Goal: Obtain resource: Download file/media

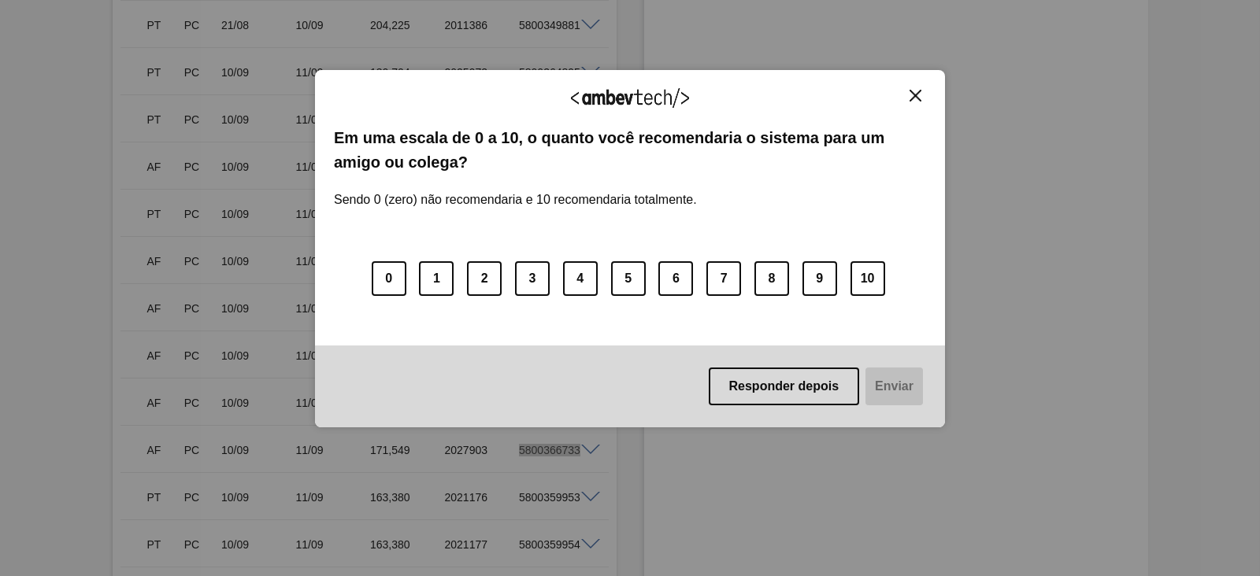
scroll to position [1673, 0]
click at [920, 90] on img "Close" at bounding box center [915, 96] width 12 height 12
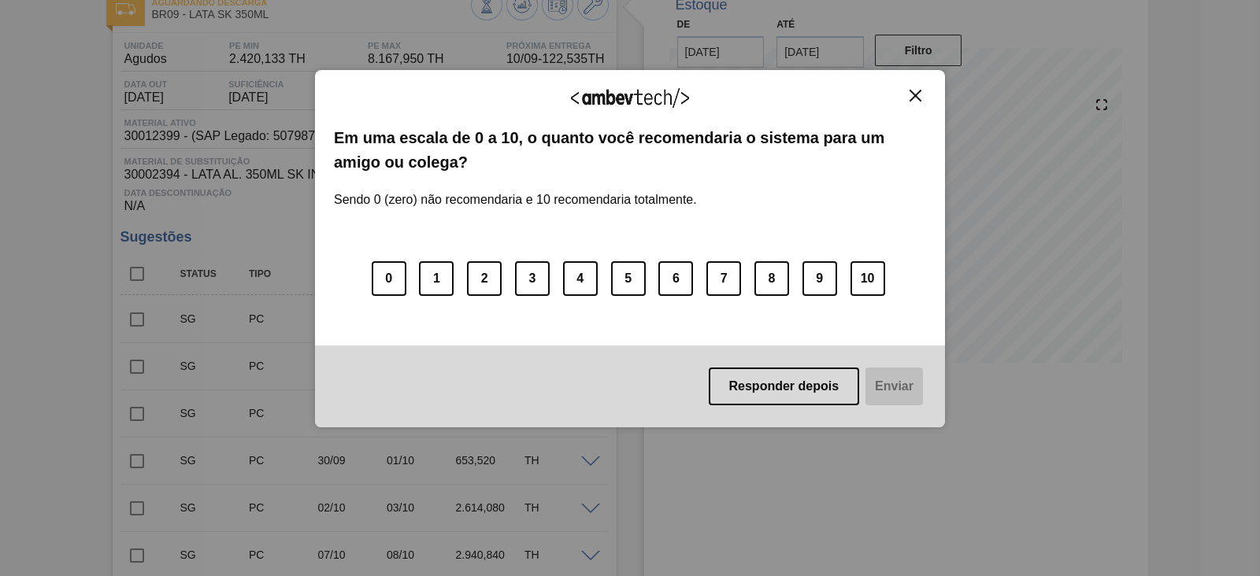
scroll to position [0, 0]
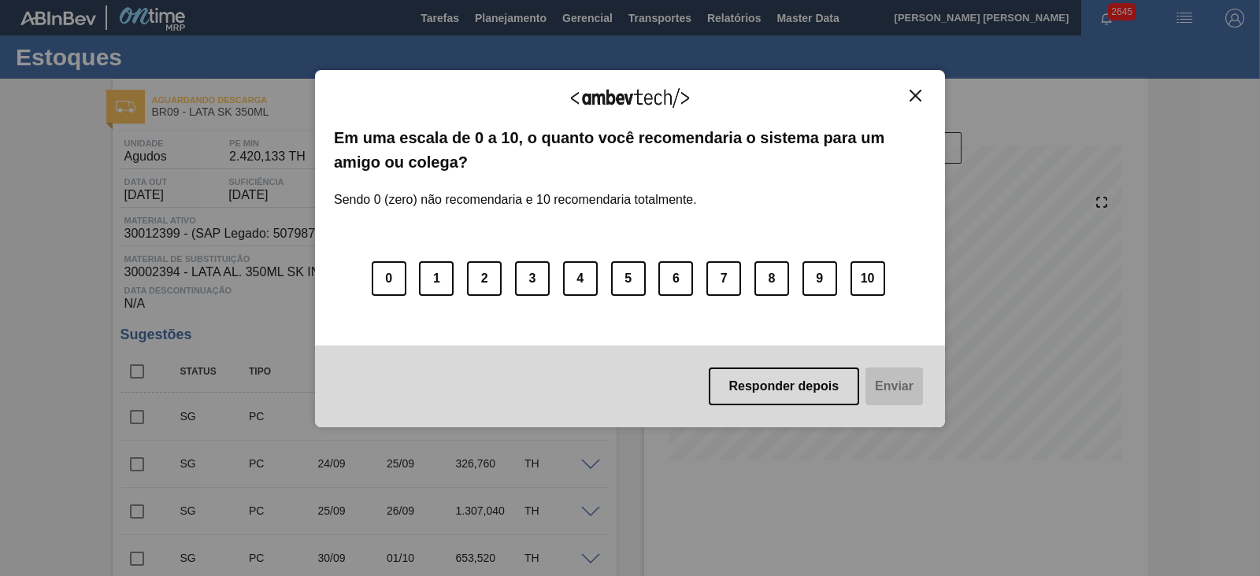
click at [912, 96] on img "Close" at bounding box center [915, 96] width 12 height 12
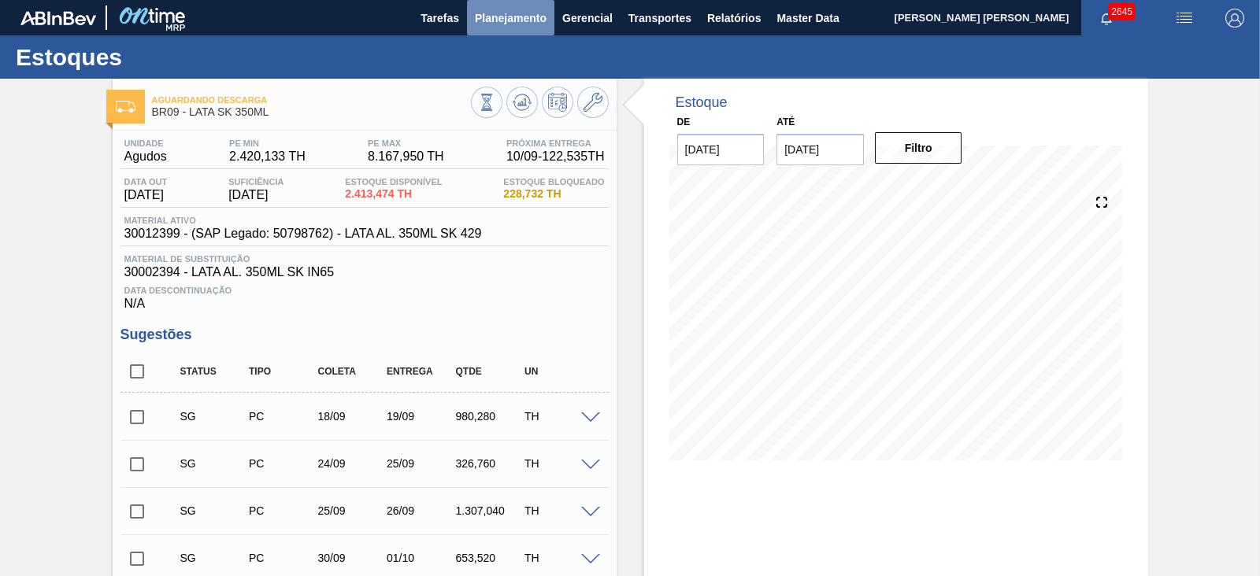
click at [538, 28] on button "Planejamento" at bounding box center [510, 17] width 87 height 35
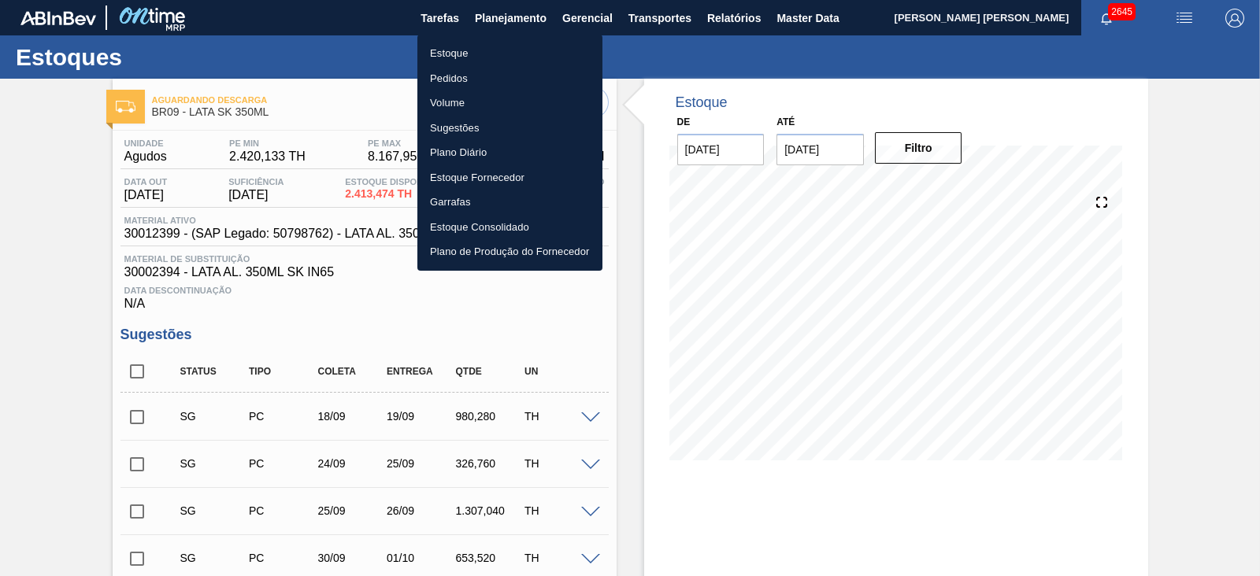
click at [460, 52] on li "Estoque" at bounding box center [509, 53] width 185 height 25
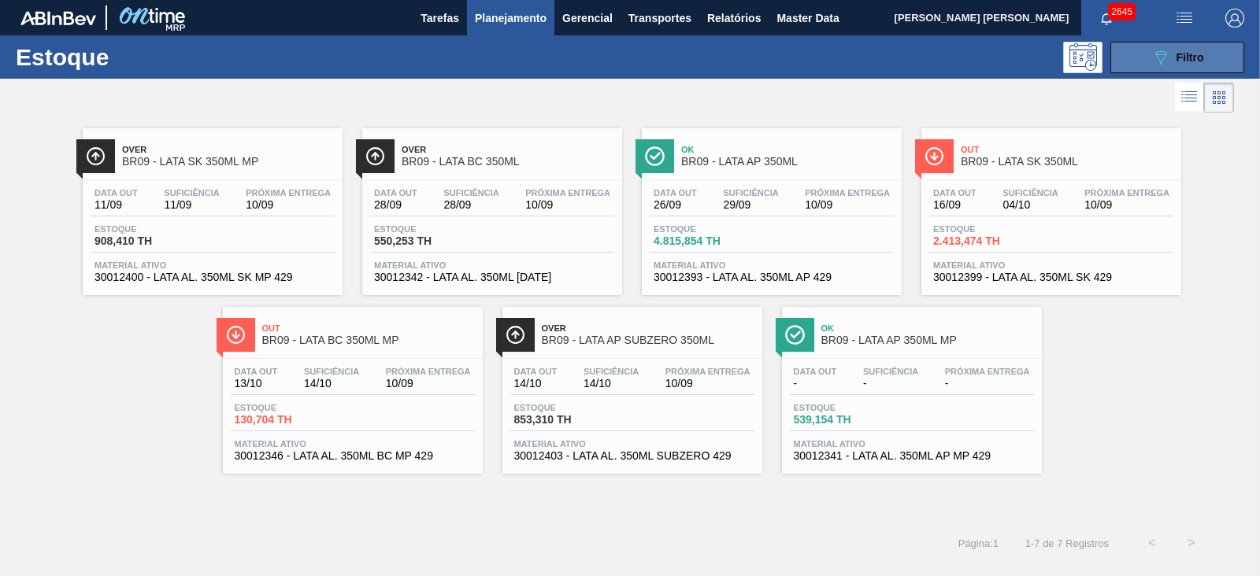
click at [1164, 57] on icon "089F7B8B-B2A5-4AFE-B5C0-19BA573D28AC" at bounding box center [1160, 57] width 19 height 19
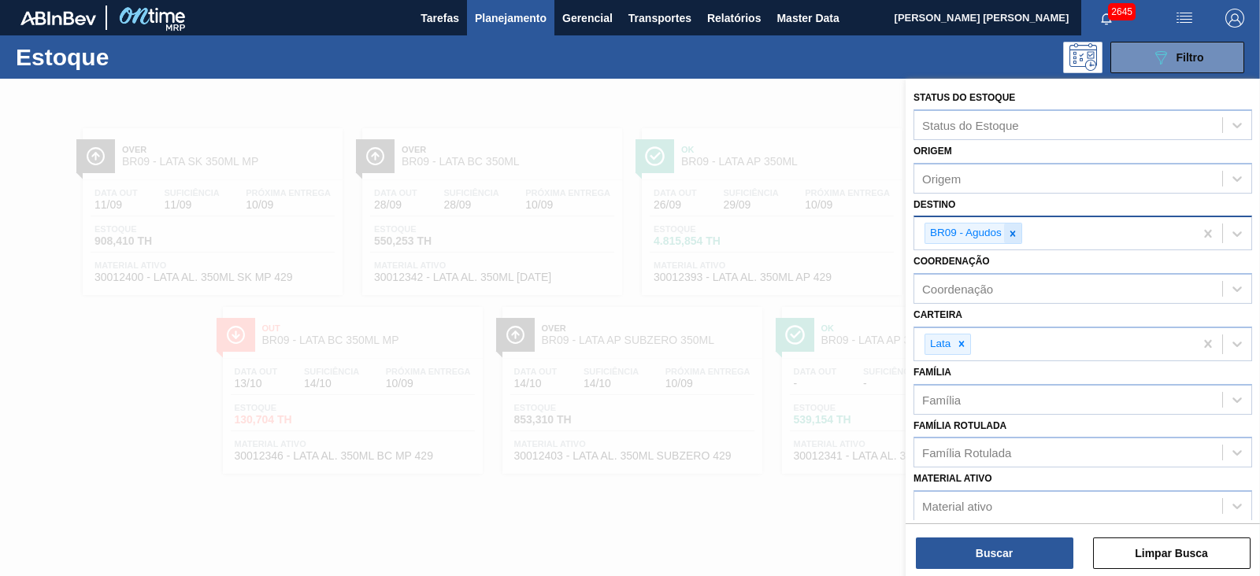
click at [1016, 235] on icon at bounding box center [1012, 233] width 11 height 11
type input "21"
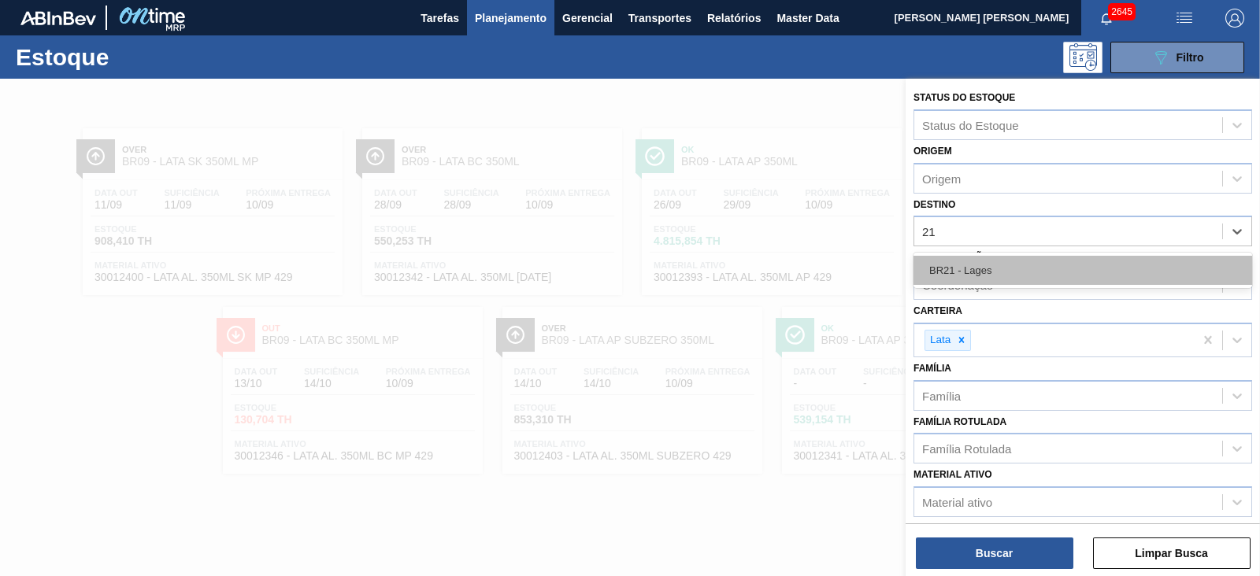
click at [984, 269] on div "BR21 - Lages" at bounding box center [1082, 270] width 339 height 29
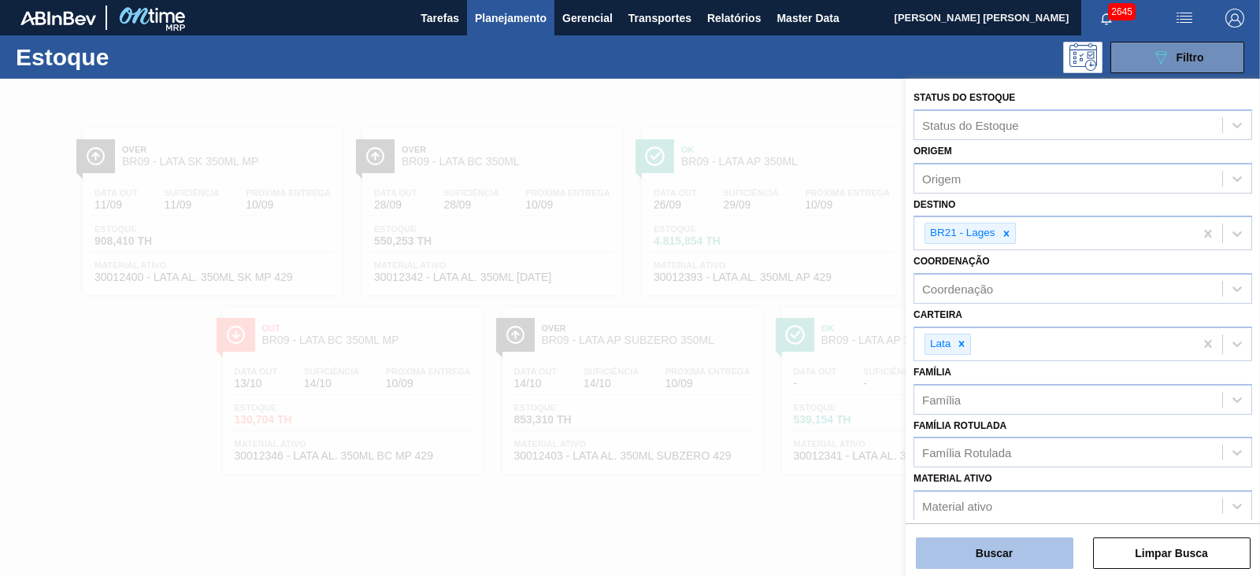
click at [1028, 554] on button "Buscar" at bounding box center [994, 553] width 157 height 31
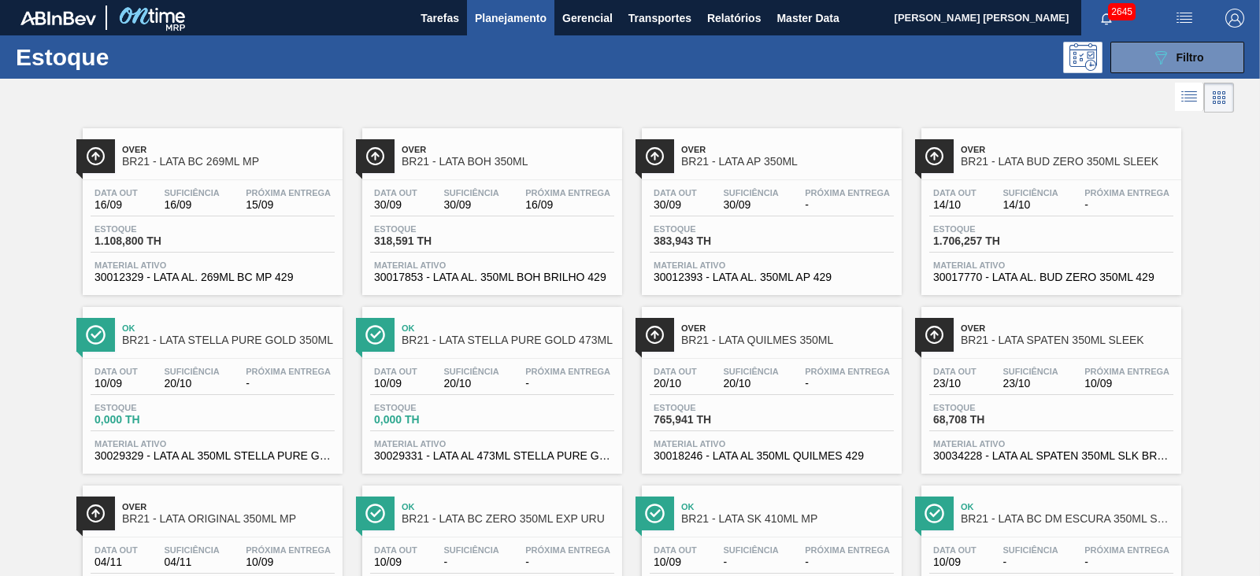
click at [273, 150] on span "Over" at bounding box center [228, 149] width 213 height 9
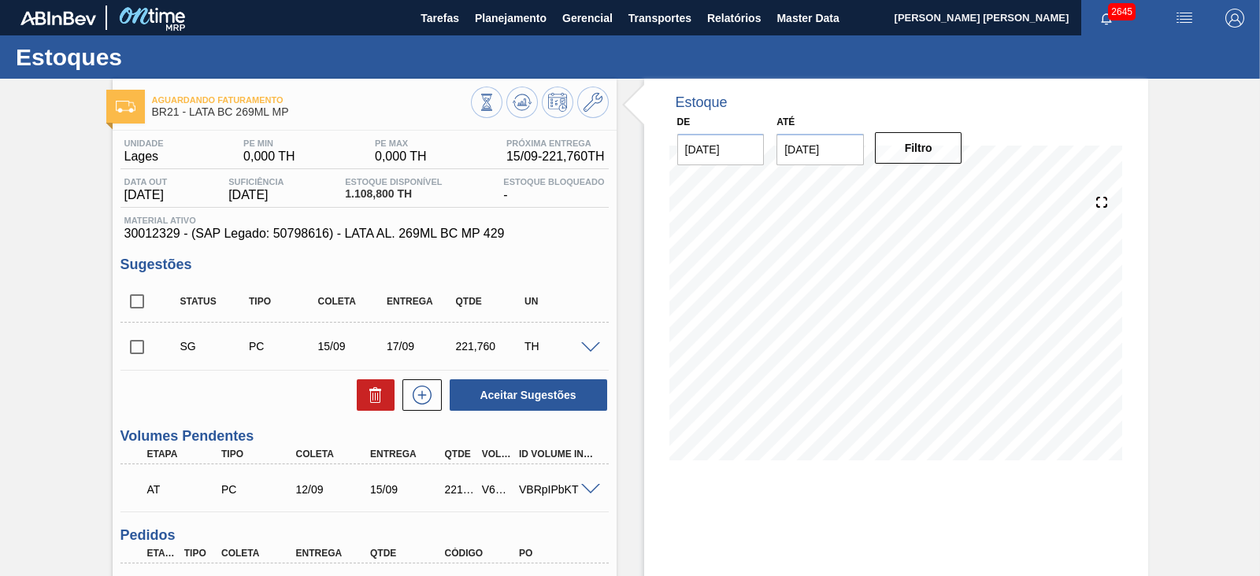
click at [148, 235] on span "30012329 - (SAP Legado: 50798616) - LATA AL. 269ML BC MP 429" at bounding box center [364, 234] width 480 height 14
copy span "30012329"
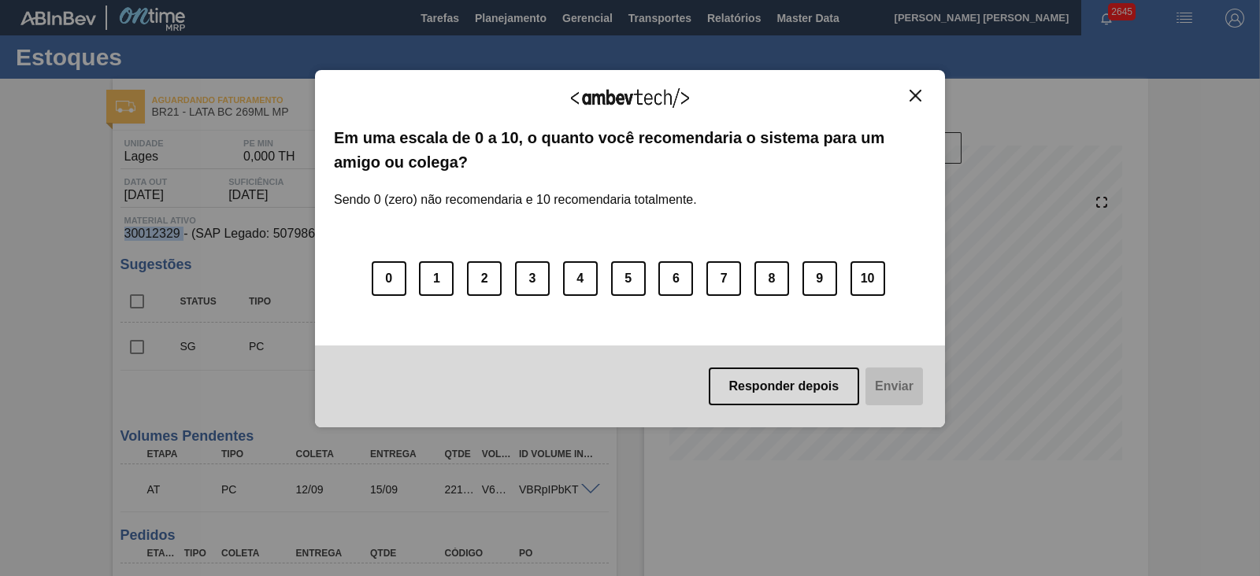
click at [916, 98] on img "Close" at bounding box center [915, 96] width 12 height 12
click at [909, 92] on img "Close" at bounding box center [915, 96] width 12 height 12
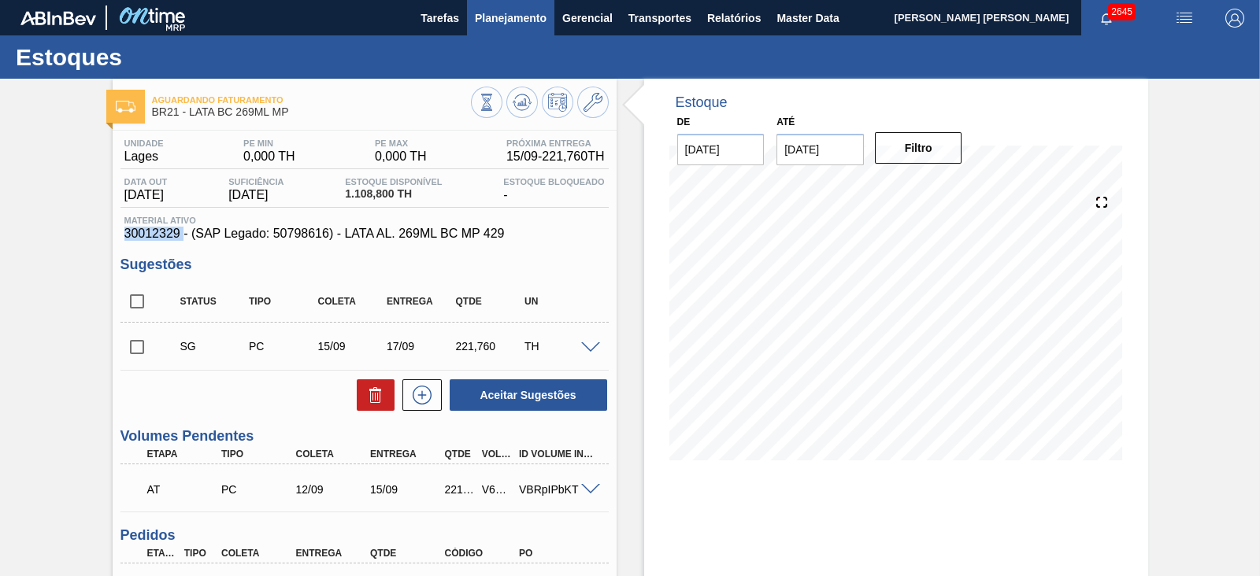
click at [494, 31] on button "Planejamento" at bounding box center [510, 17] width 87 height 35
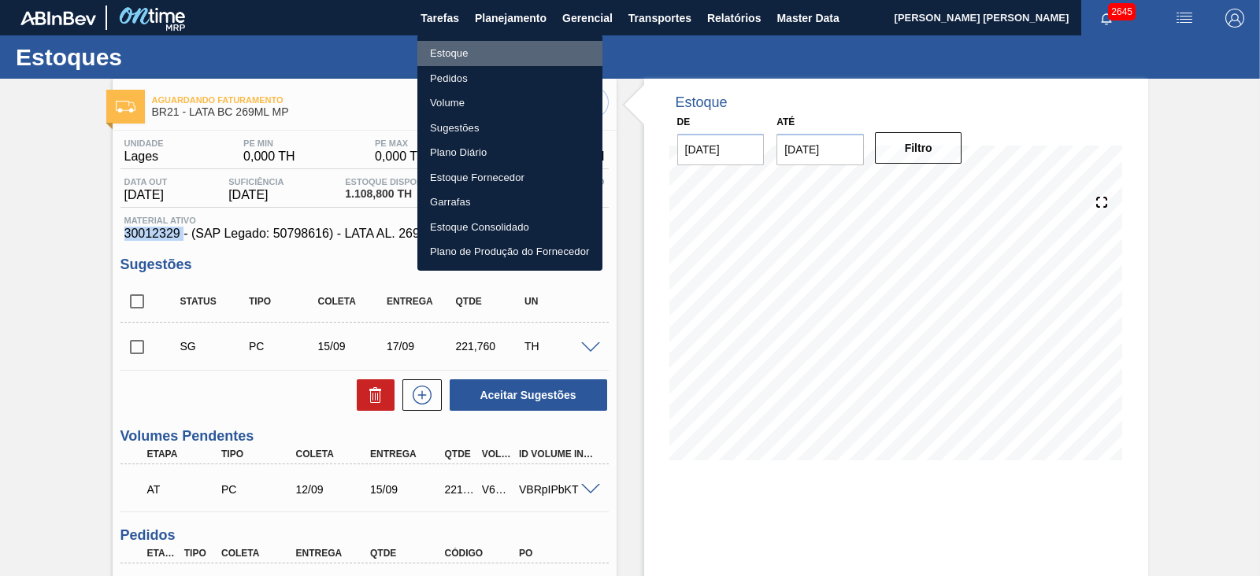
click at [457, 57] on li "Estoque" at bounding box center [509, 53] width 185 height 25
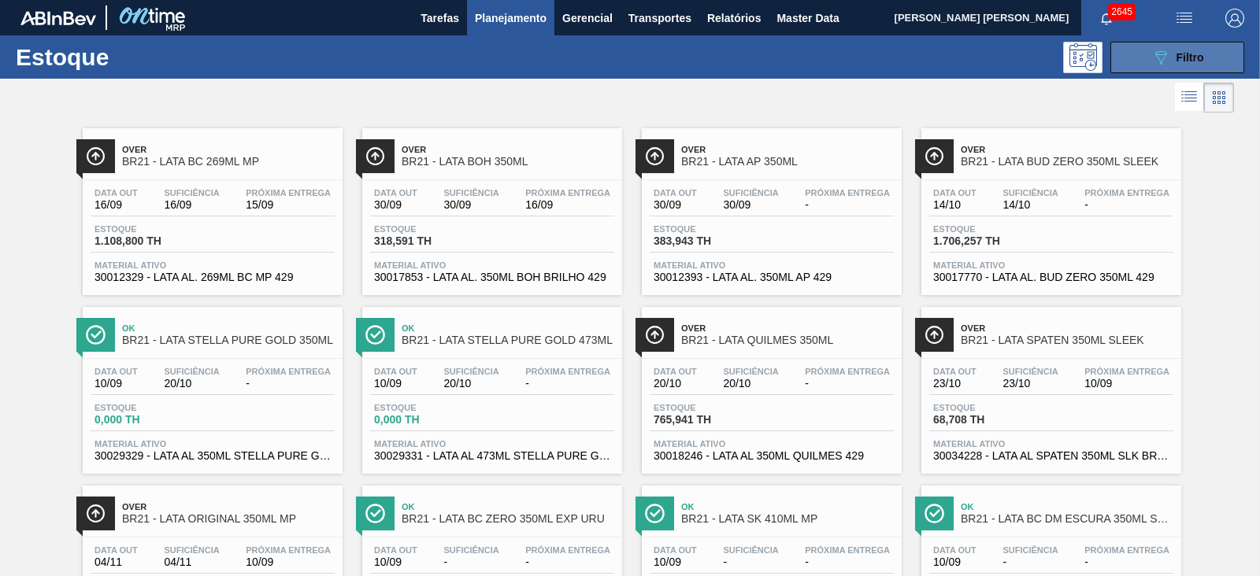
click at [1146, 70] on button "089F7B8B-B2A5-4AFE-B5C0-19BA573D28AC Filtro" at bounding box center [1177, 57] width 134 height 31
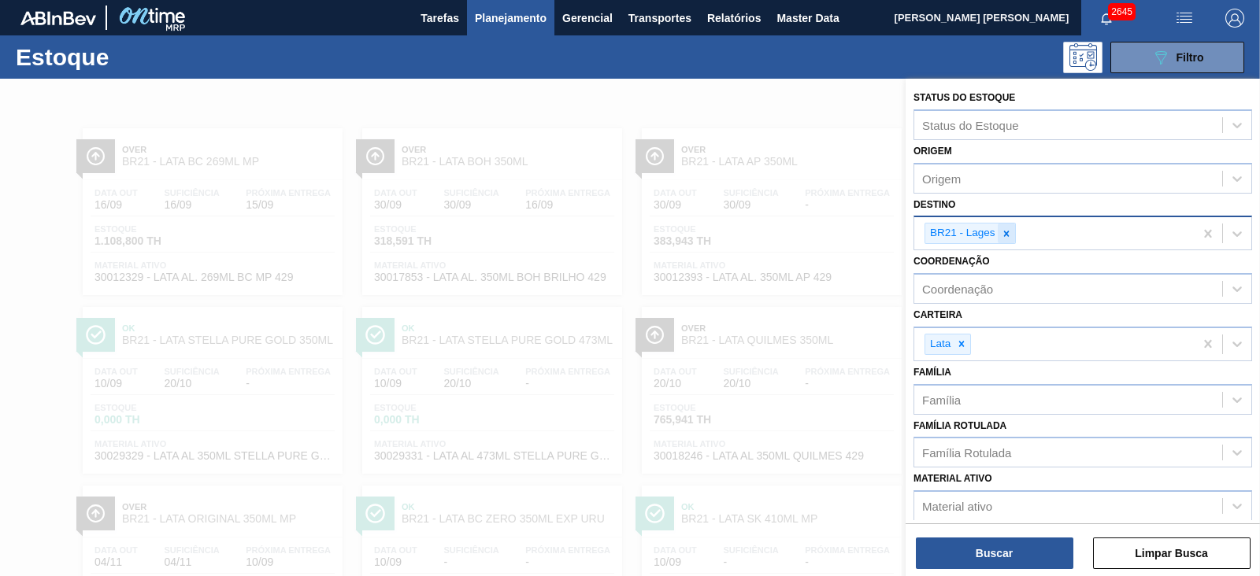
click at [1004, 231] on icon at bounding box center [1006, 234] width 6 height 6
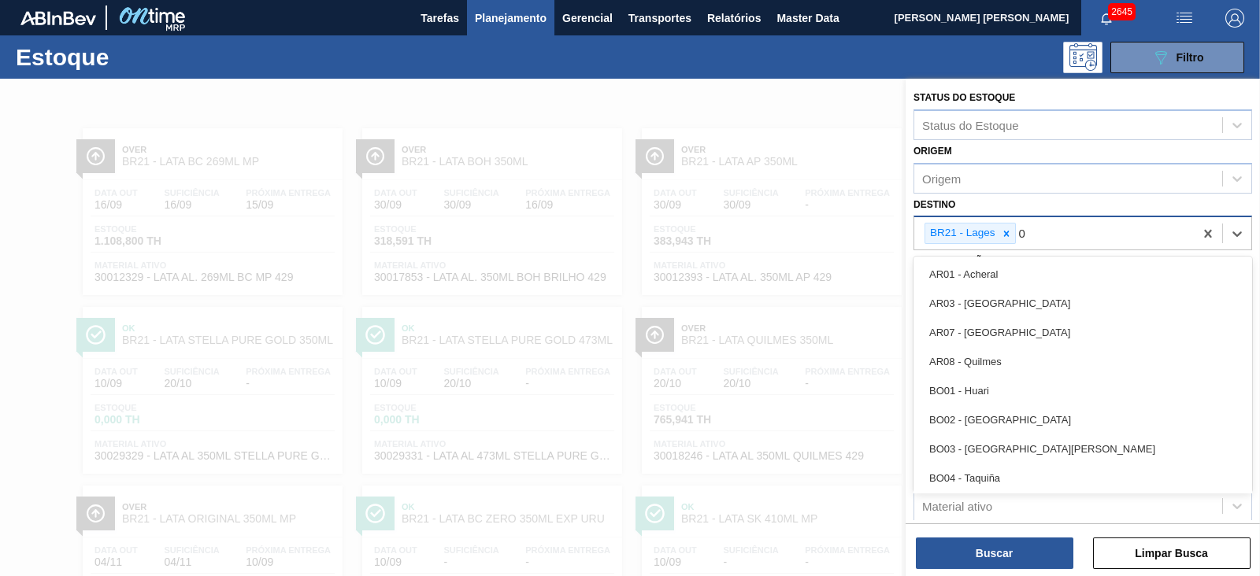
type input "09"
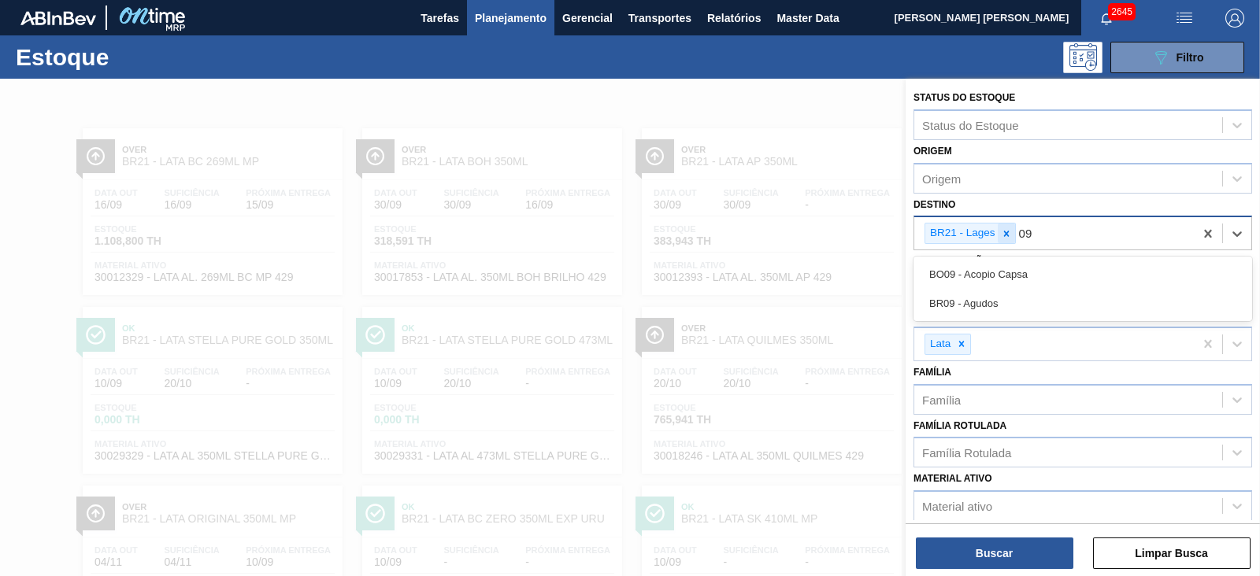
click at [1007, 231] on icon at bounding box center [1006, 234] width 6 height 6
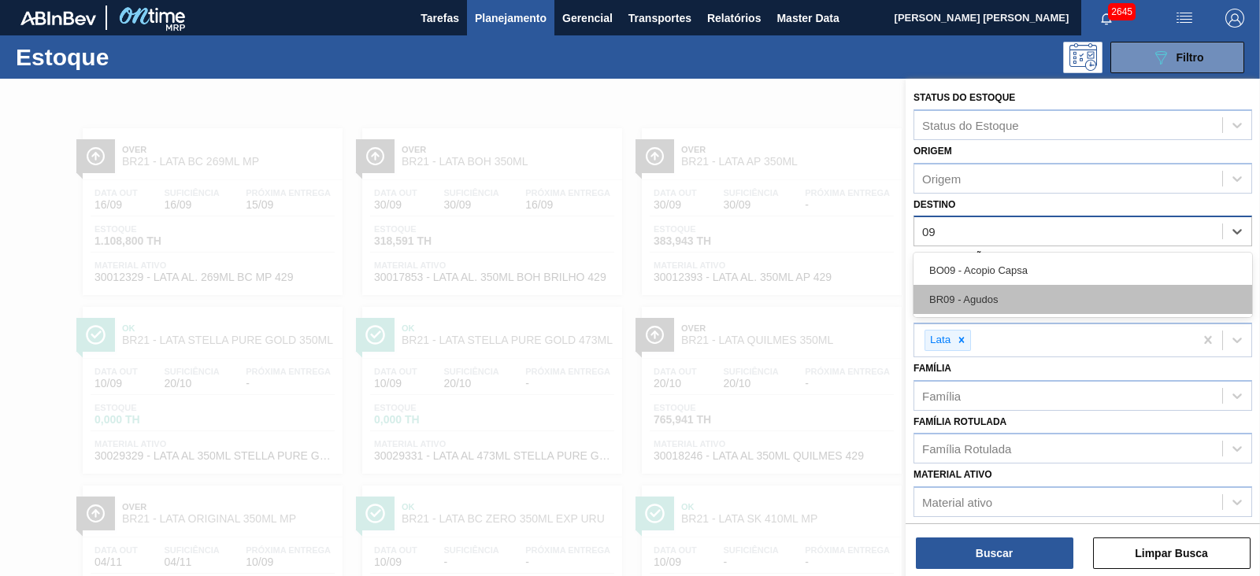
click at [953, 303] on div "BR09 - Agudos" at bounding box center [1082, 299] width 339 height 29
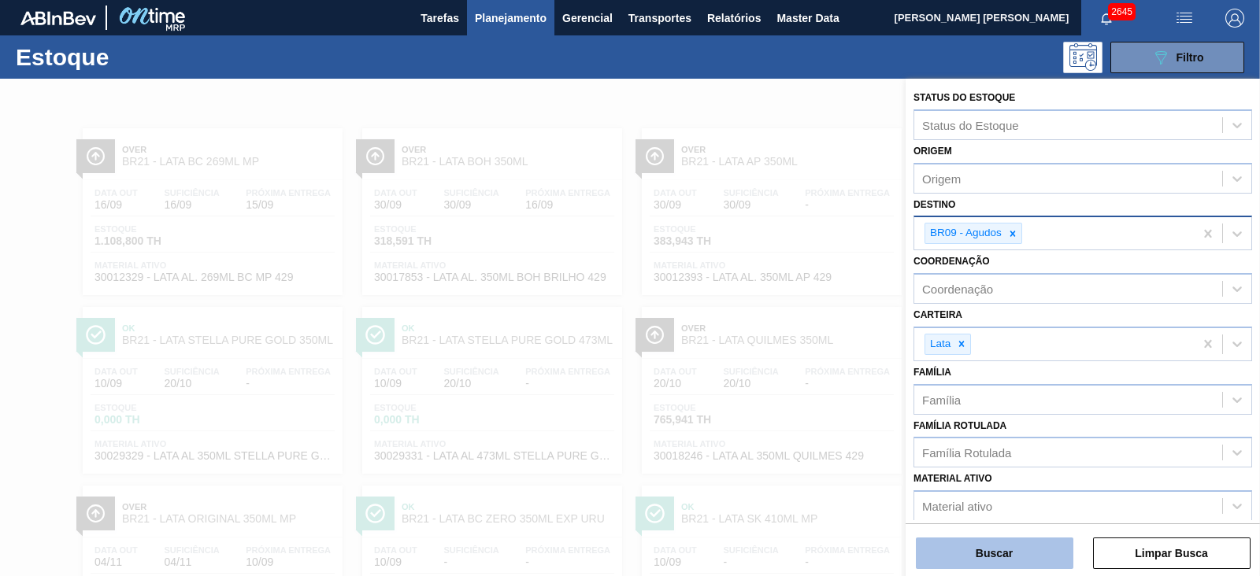
click at [1018, 550] on button "Buscar" at bounding box center [994, 553] width 157 height 31
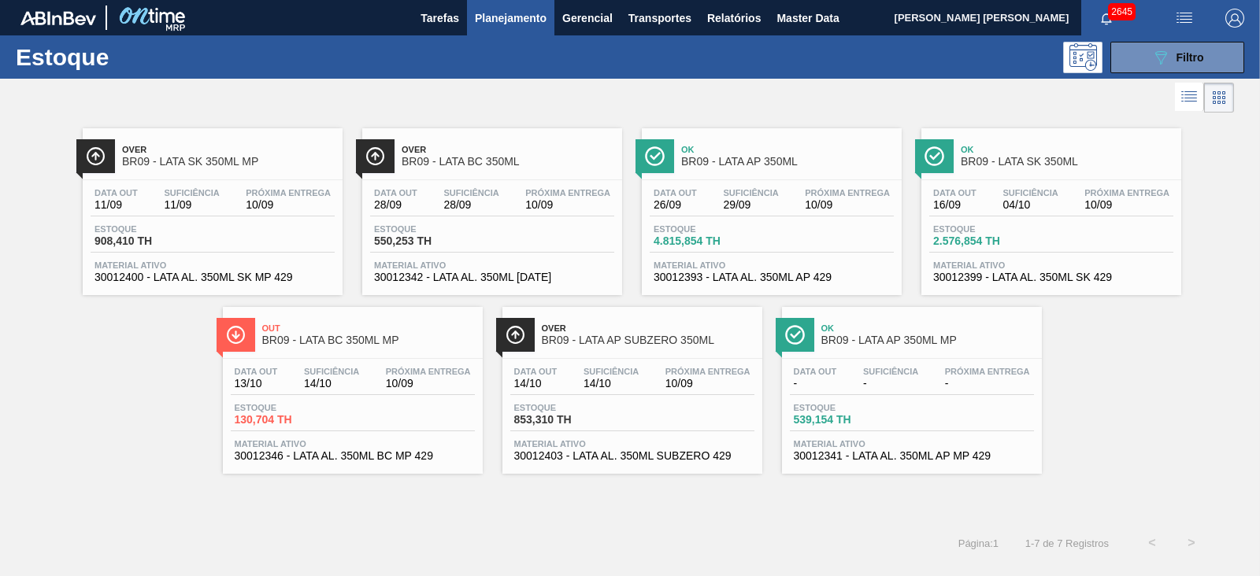
click at [719, 341] on span "BR09 - LATA AP SUBZERO 350ML" at bounding box center [648, 341] width 213 height 12
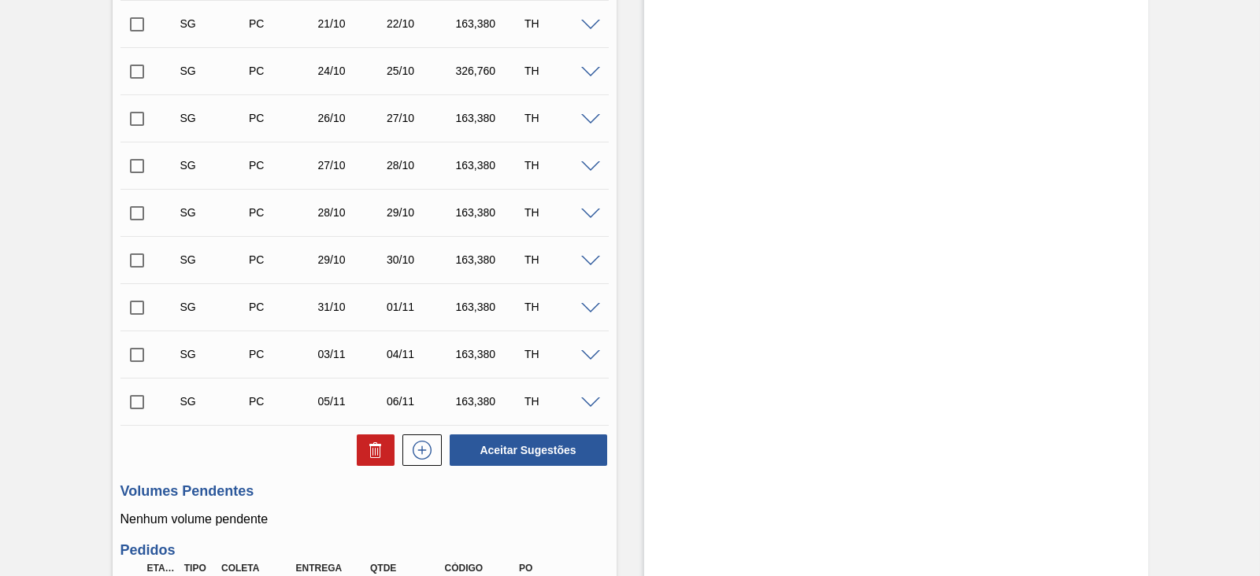
scroll to position [1083, 0]
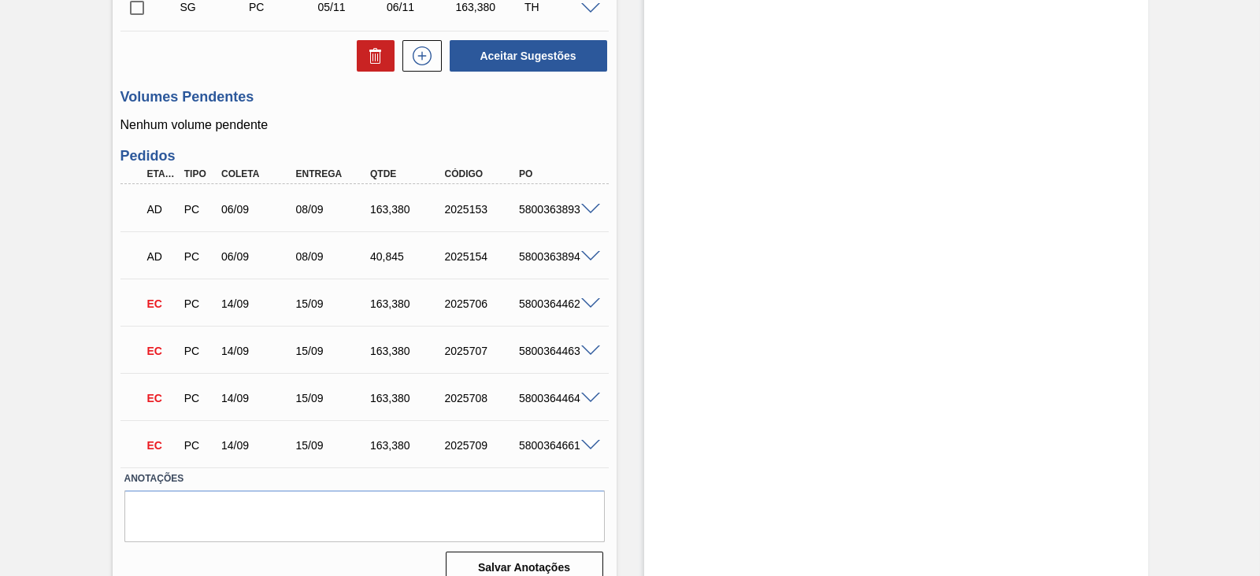
drag, startPoint x: 638, startPoint y: 373, endPoint x: 628, endPoint y: 403, distance: 31.4
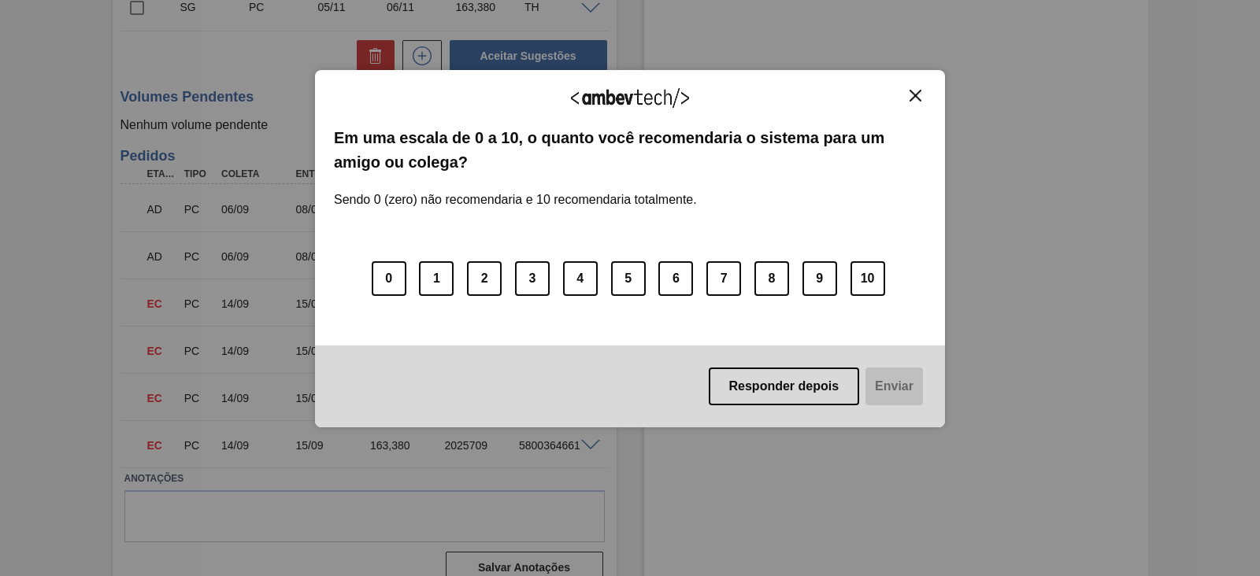
click at [911, 97] on img "Close" at bounding box center [915, 96] width 12 height 12
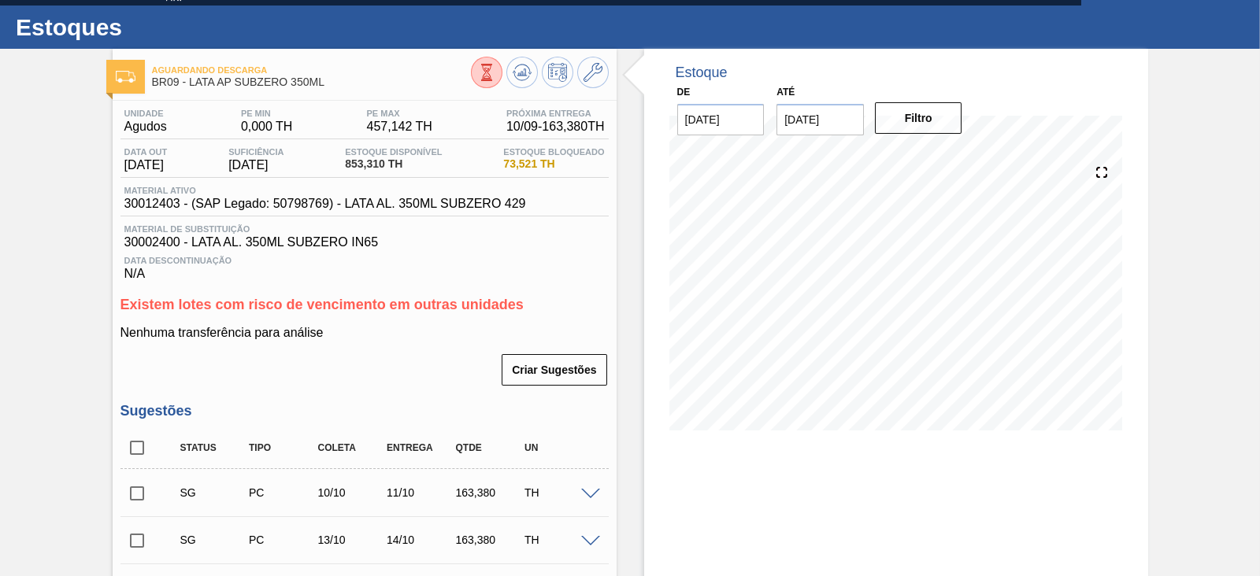
scroll to position [0, 0]
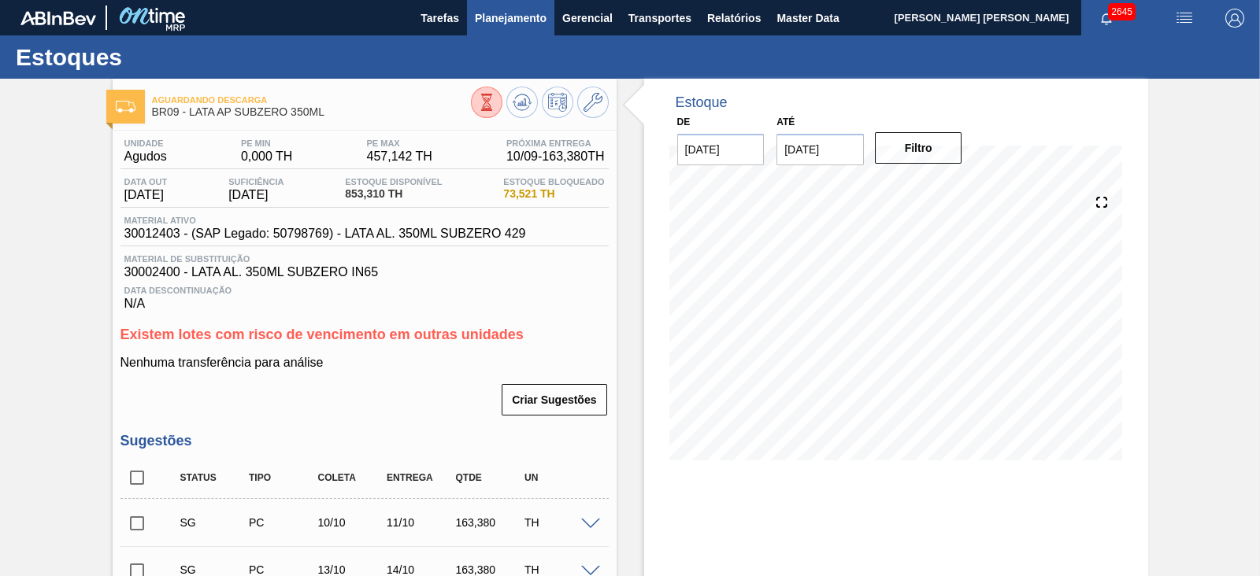
click at [497, 18] on span "Planejamento" at bounding box center [511, 18] width 72 height 19
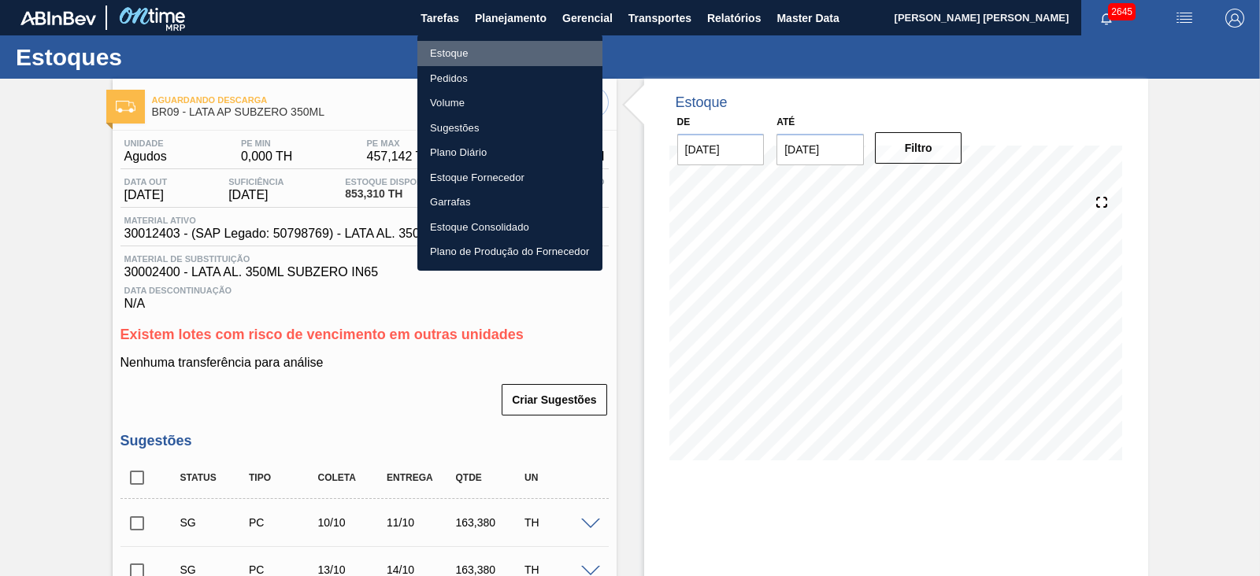
click at [447, 52] on li "Estoque" at bounding box center [509, 53] width 185 height 25
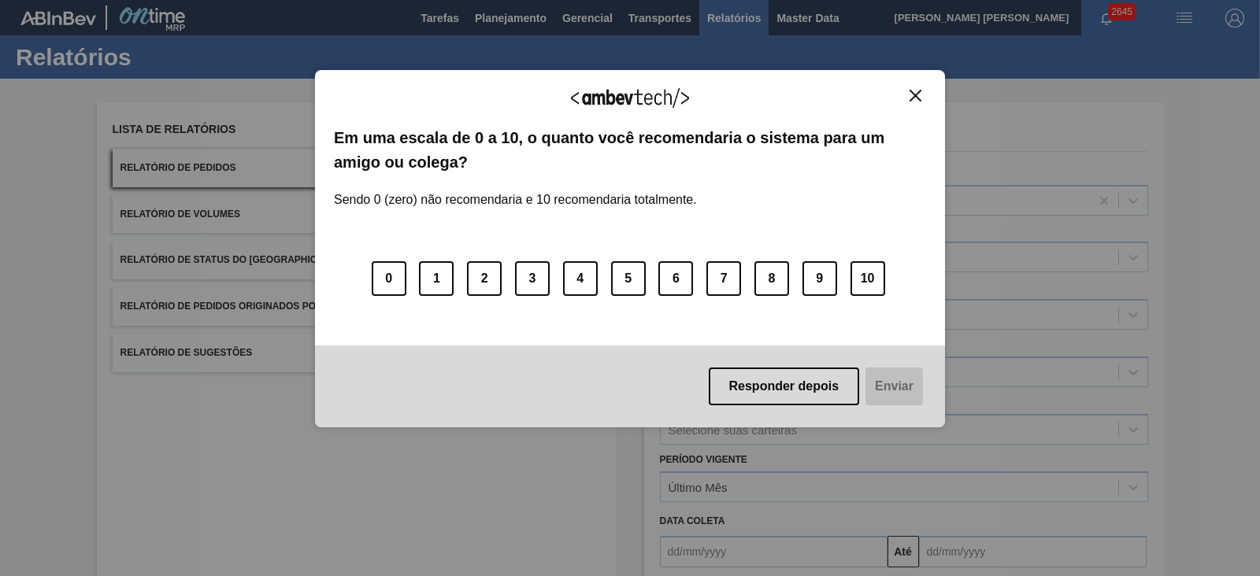
click at [916, 98] on img "Close" at bounding box center [915, 96] width 12 height 12
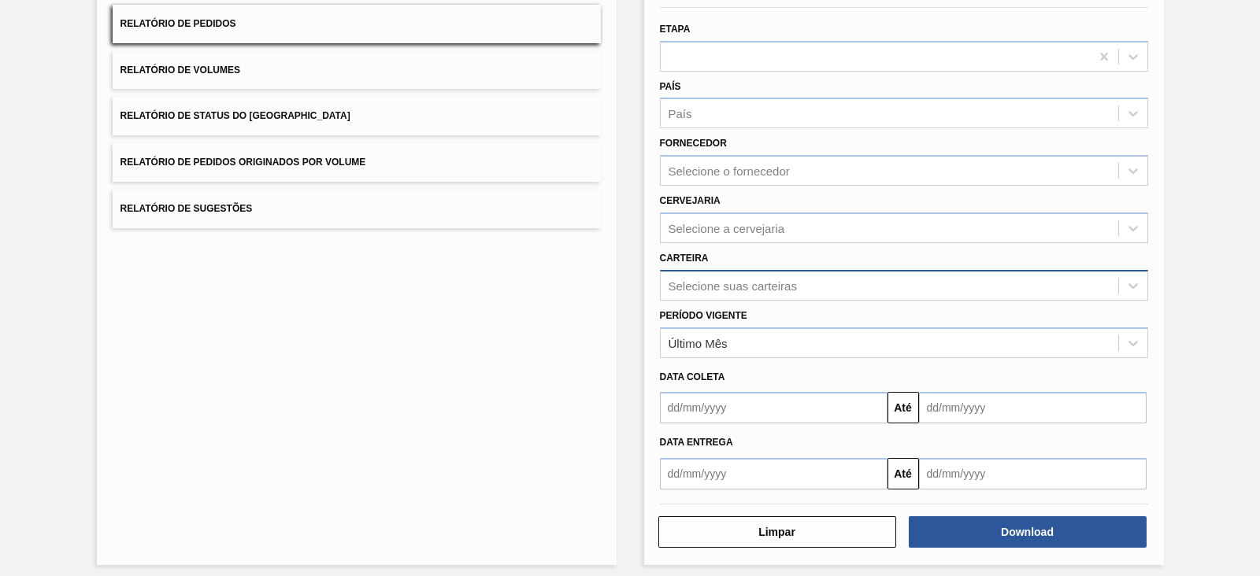
scroll to position [150, 0]
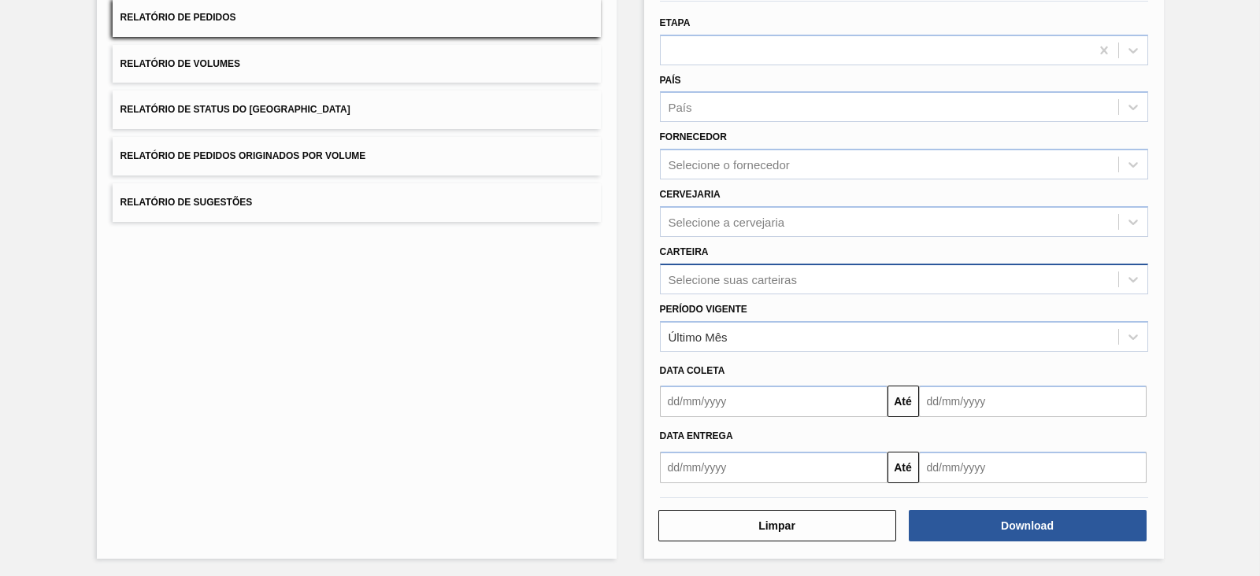
click at [760, 279] on div "Selecione suas carteiras" at bounding box center [732, 278] width 128 height 13
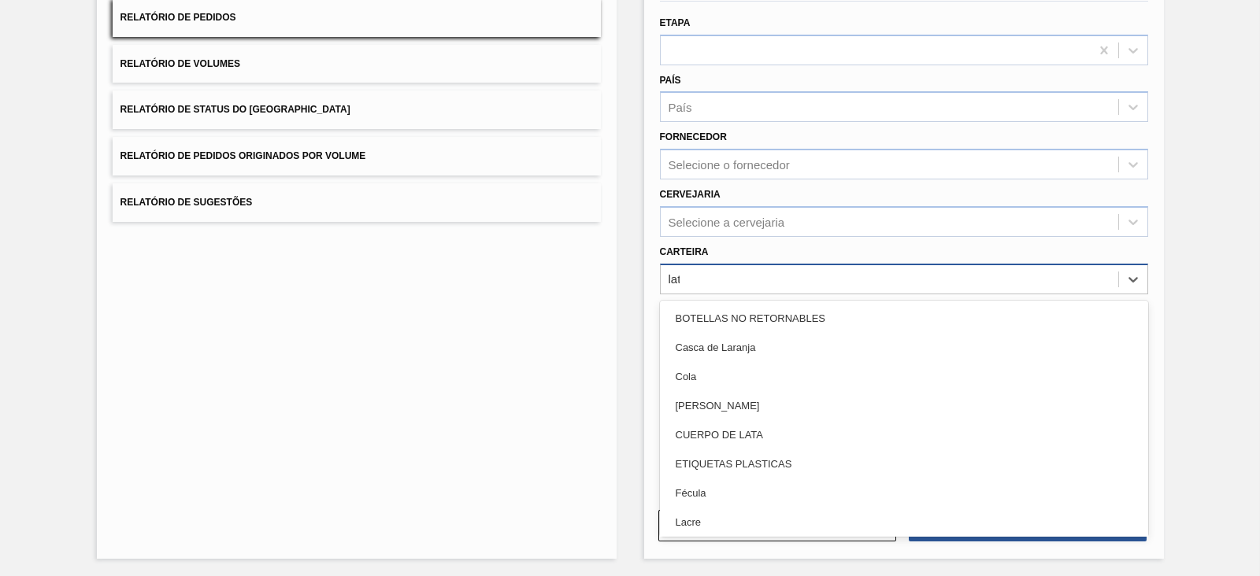
type input "lata"
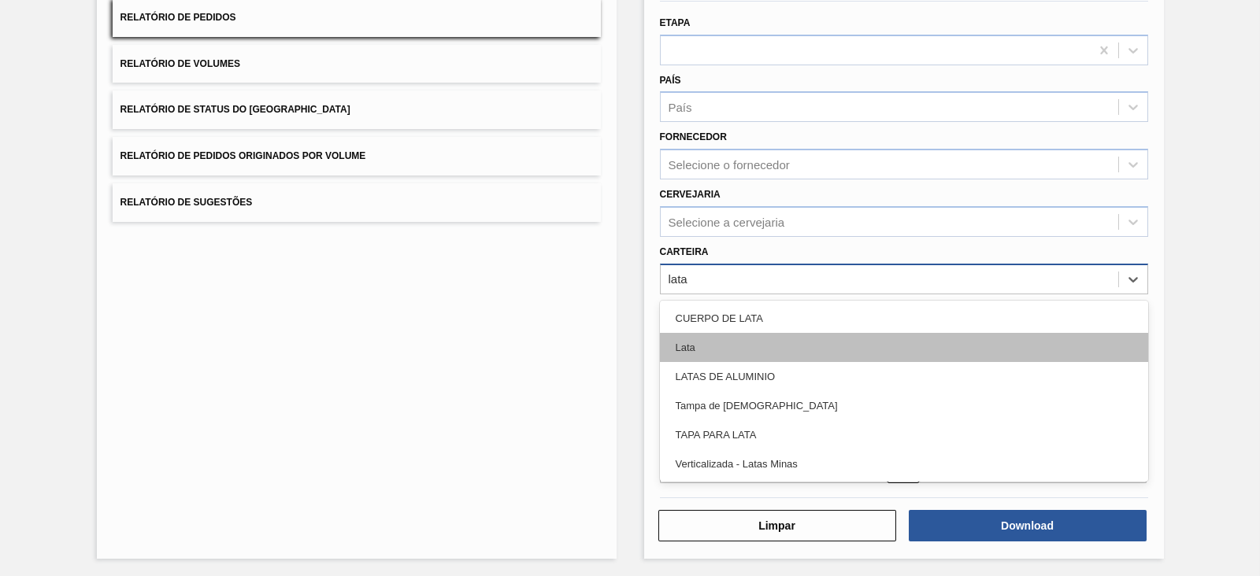
click at [700, 346] on div "Lata" at bounding box center [904, 347] width 488 height 29
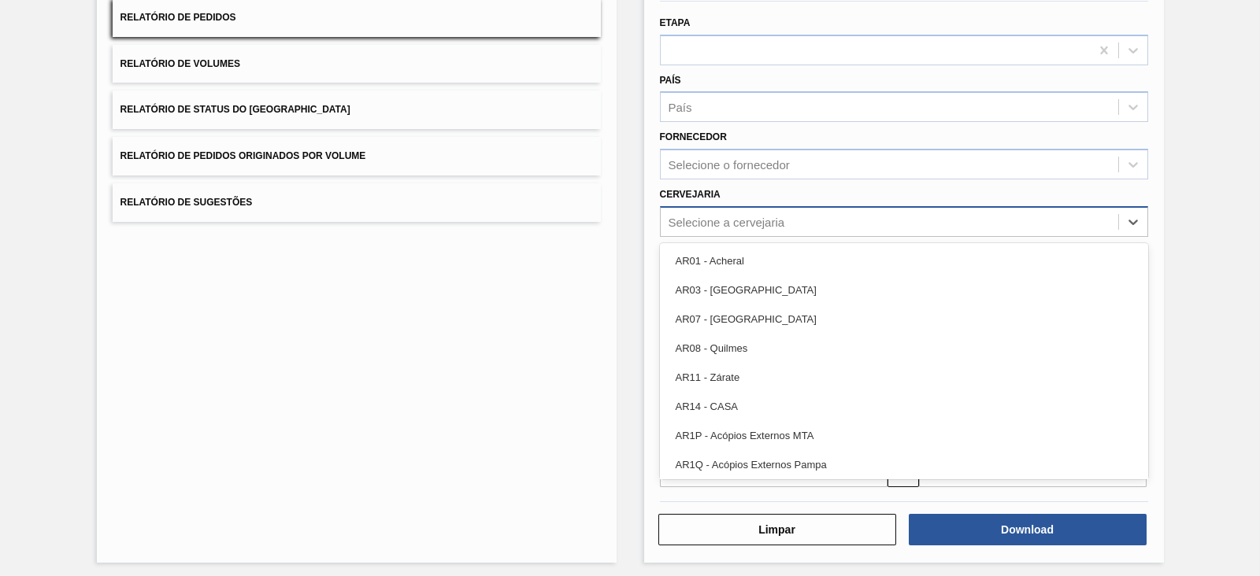
click at [764, 224] on div "Selecione a cervejaria" at bounding box center [726, 221] width 117 height 13
type input "21"
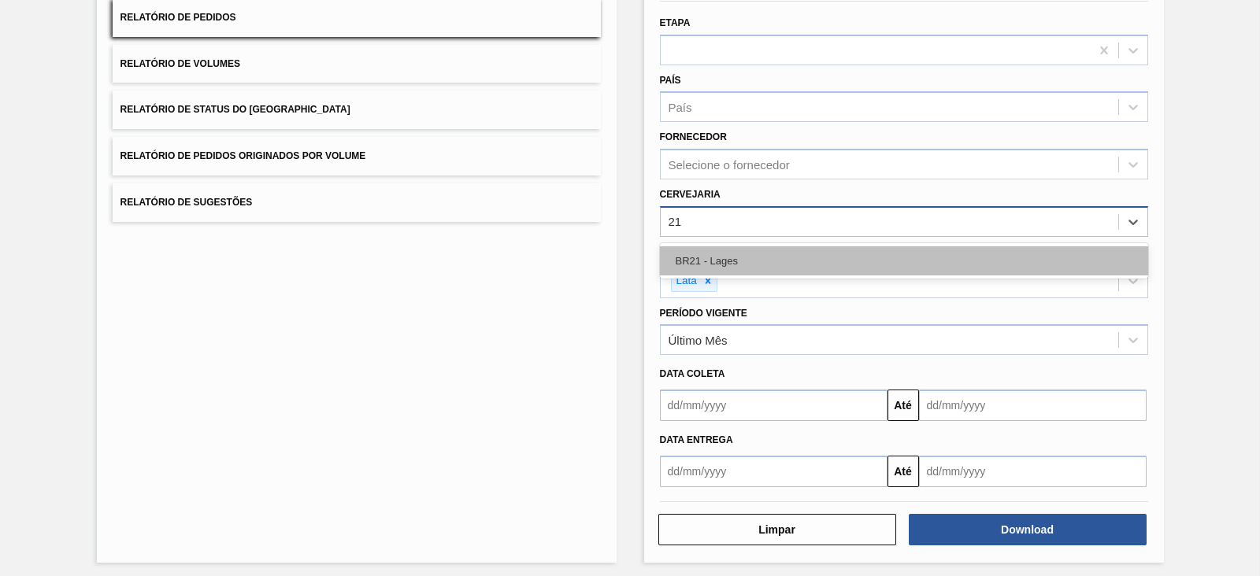
click at [731, 257] on div "BR21 - Lages" at bounding box center [904, 260] width 488 height 29
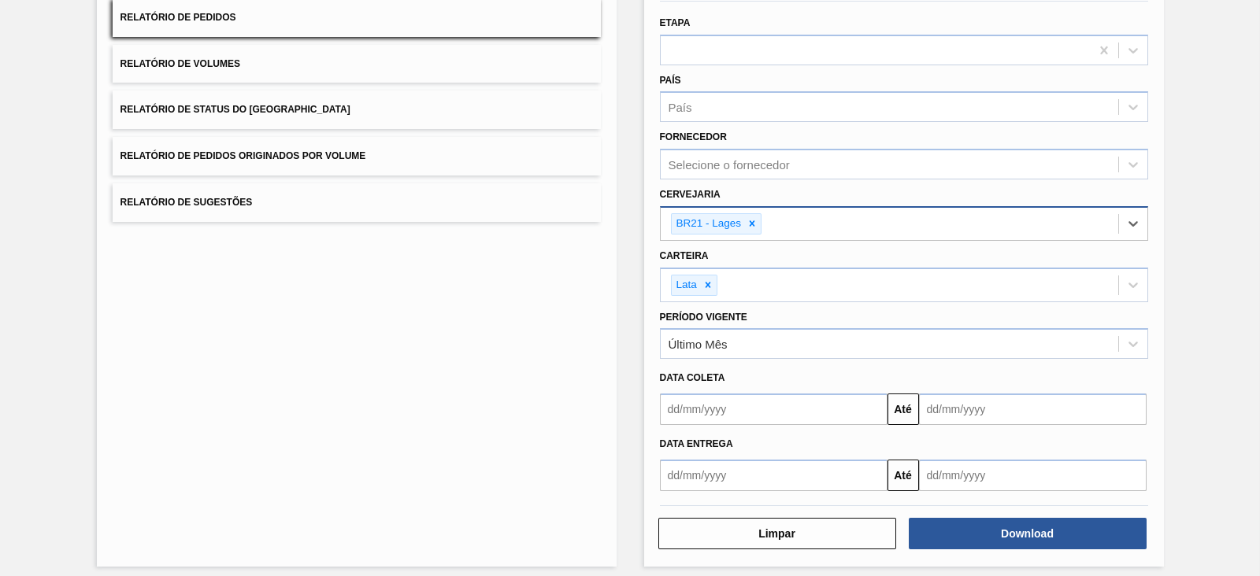
scroll to position [52, 0]
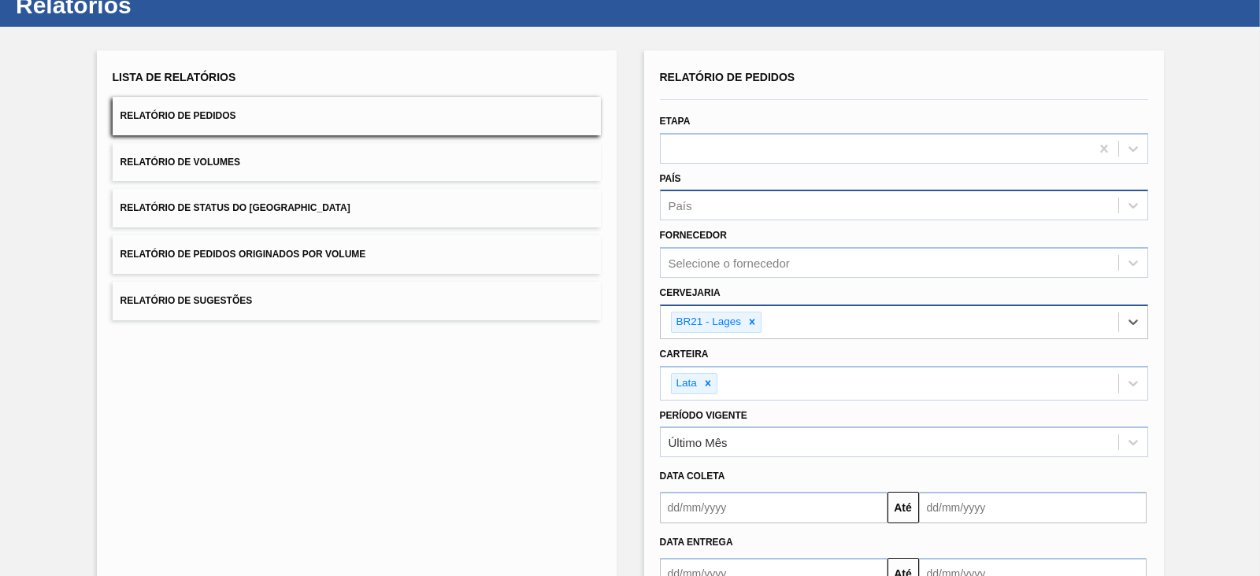
click at [699, 210] on div "País" at bounding box center [889, 205] width 457 height 23
type input "bra"
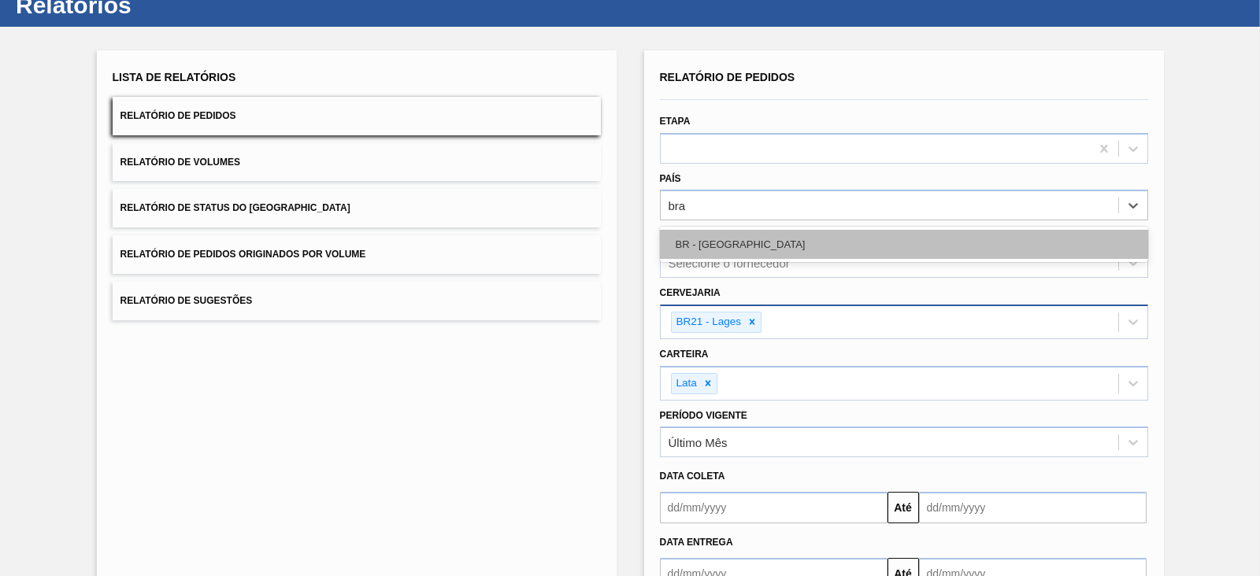
click at [716, 242] on div "BR - [GEOGRAPHIC_DATA]" at bounding box center [904, 244] width 488 height 29
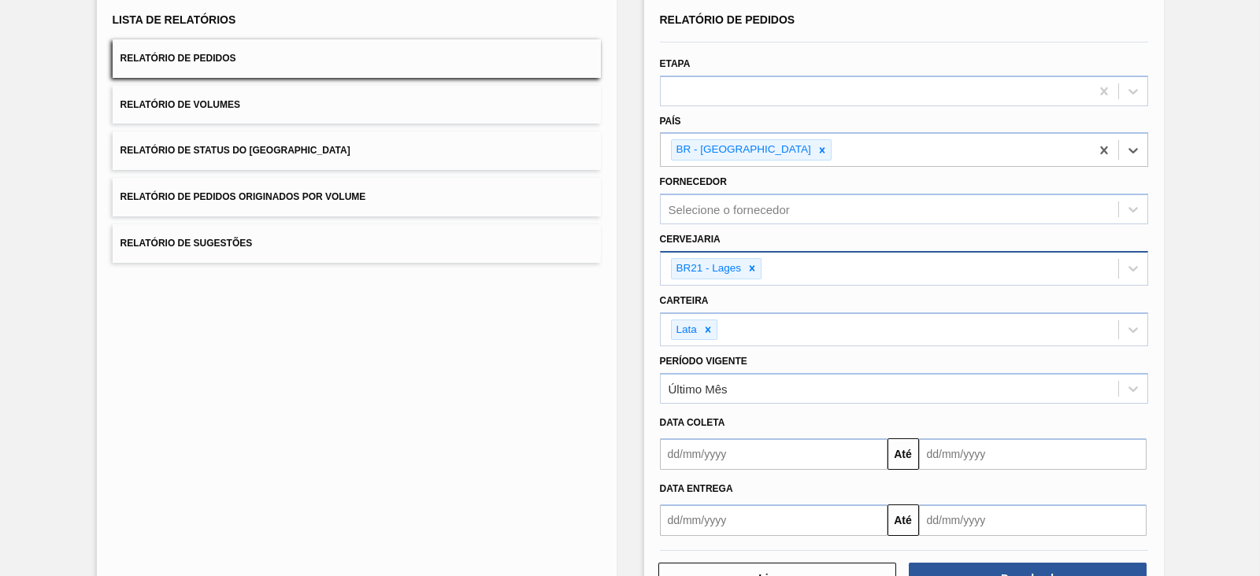
scroll to position [161, 0]
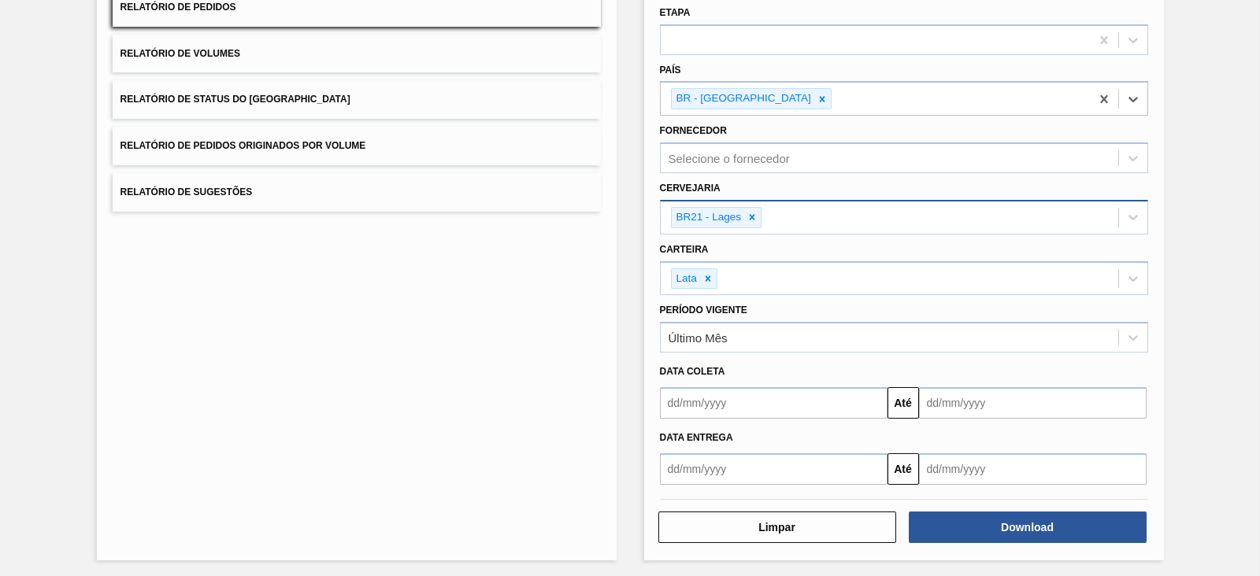
click at [728, 396] on input "text" at bounding box center [774, 402] width 228 height 31
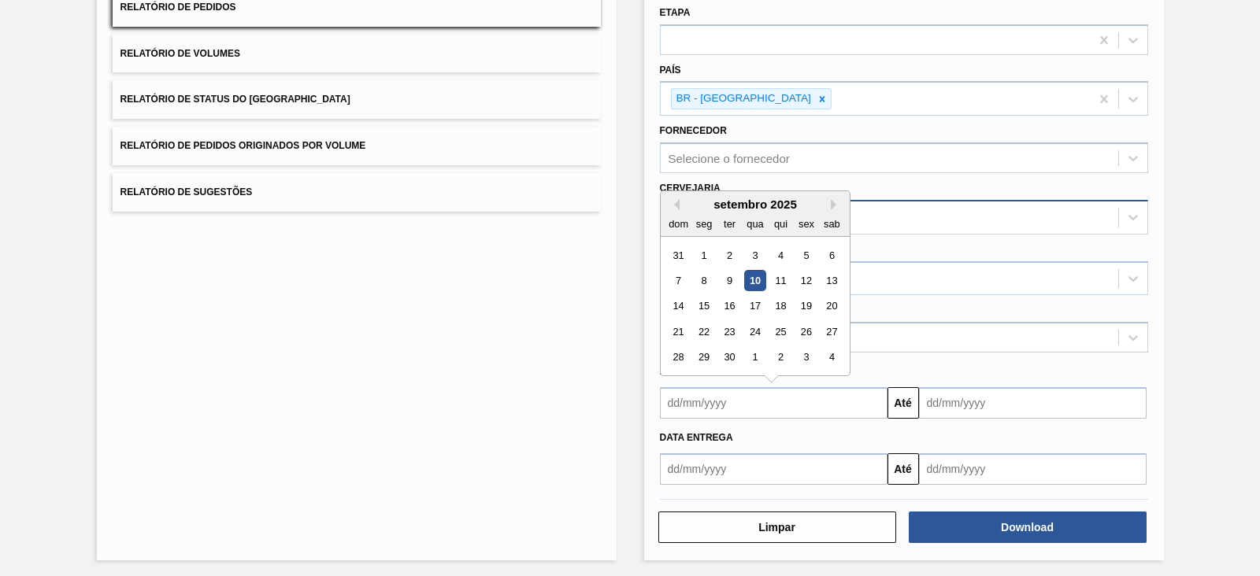
click at [679, 199] on div "setembro 2025" at bounding box center [755, 204] width 189 height 13
click at [674, 200] on button "Previous Month" at bounding box center [673, 204] width 11 height 11
click at [811, 253] on div "1" at bounding box center [805, 255] width 21 height 21
type input "[DATE]"
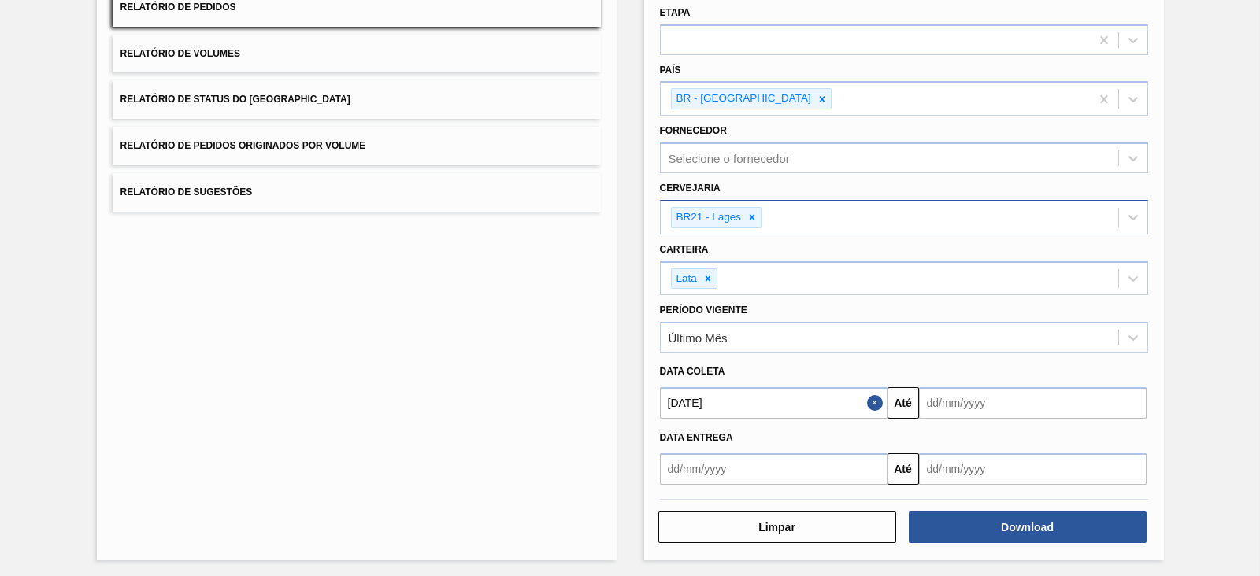
drag, startPoint x: 929, startPoint y: 397, endPoint x: 937, endPoint y: 407, distance: 12.9
click at [929, 397] on input "text" at bounding box center [1033, 402] width 228 height 31
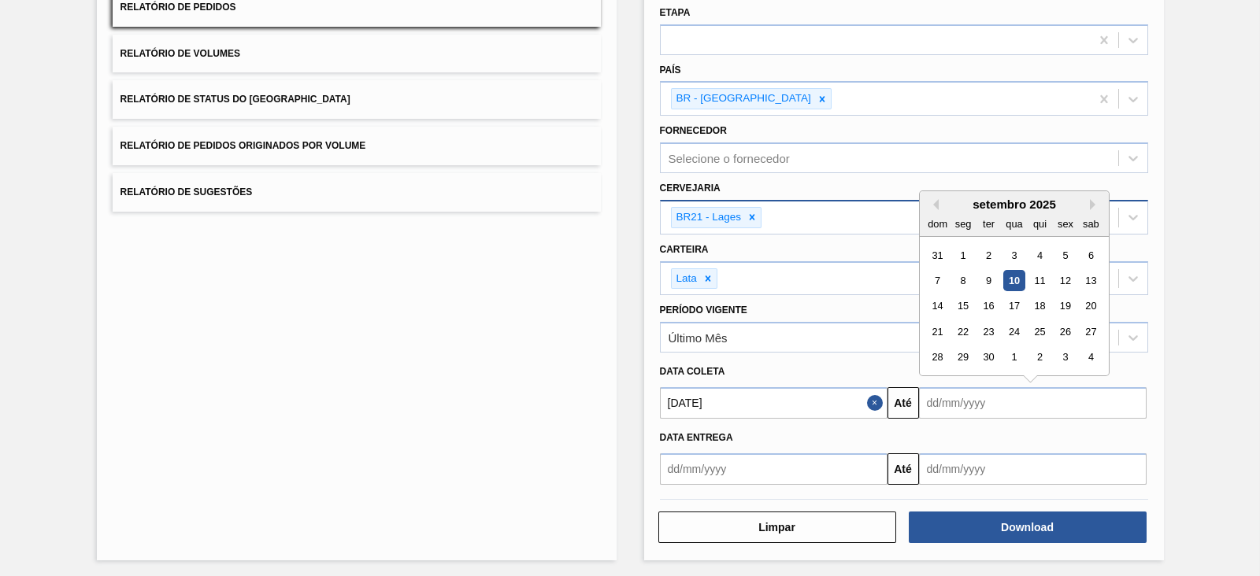
click at [945, 202] on div "setembro 2025" at bounding box center [1014, 204] width 189 height 13
click at [1012, 282] on div "10" at bounding box center [1013, 280] width 21 height 21
type input "[DATE]"
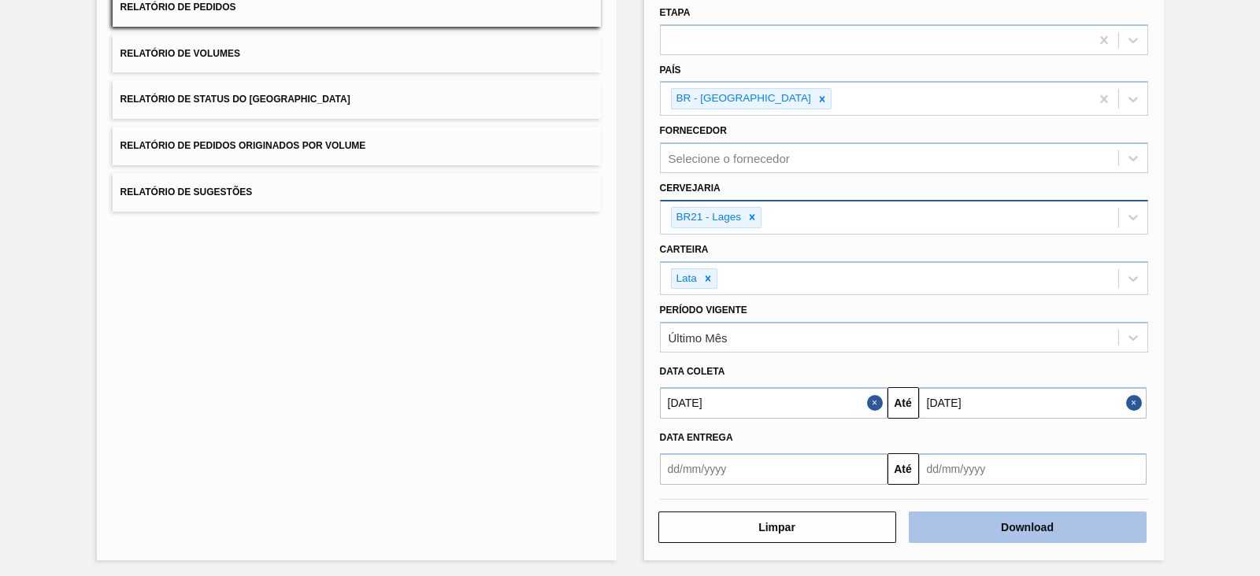
click at [1009, 518] on button "Download" at bounding box center [1028, 527] width 238 height 31
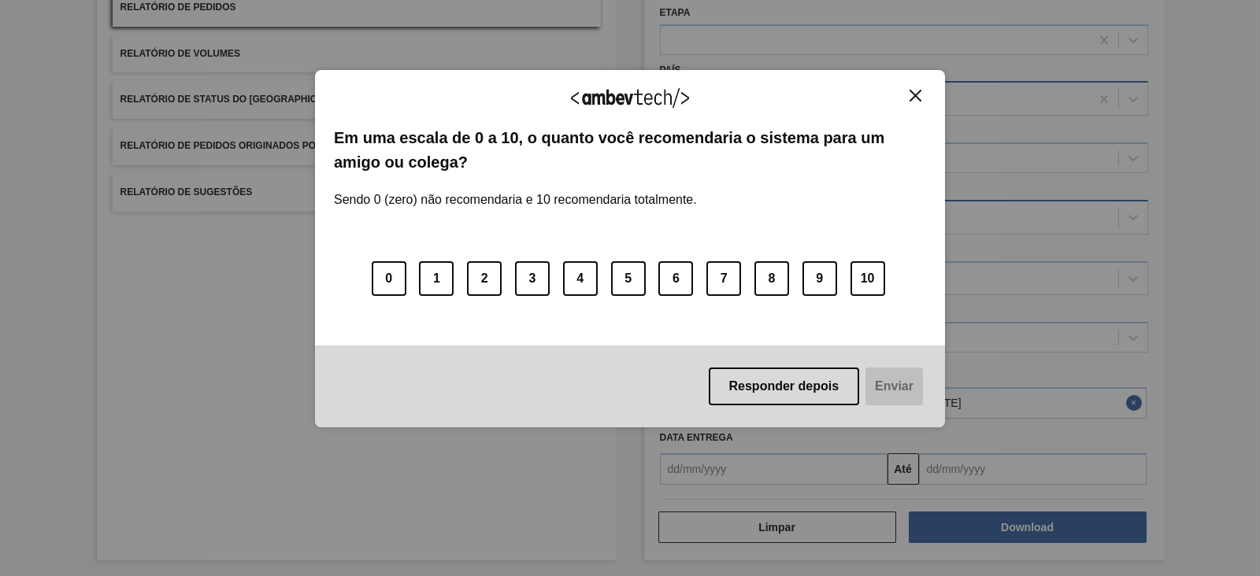
click at [915, 92] on img "Close" at bounding box center [915, 96] width 12 height 12
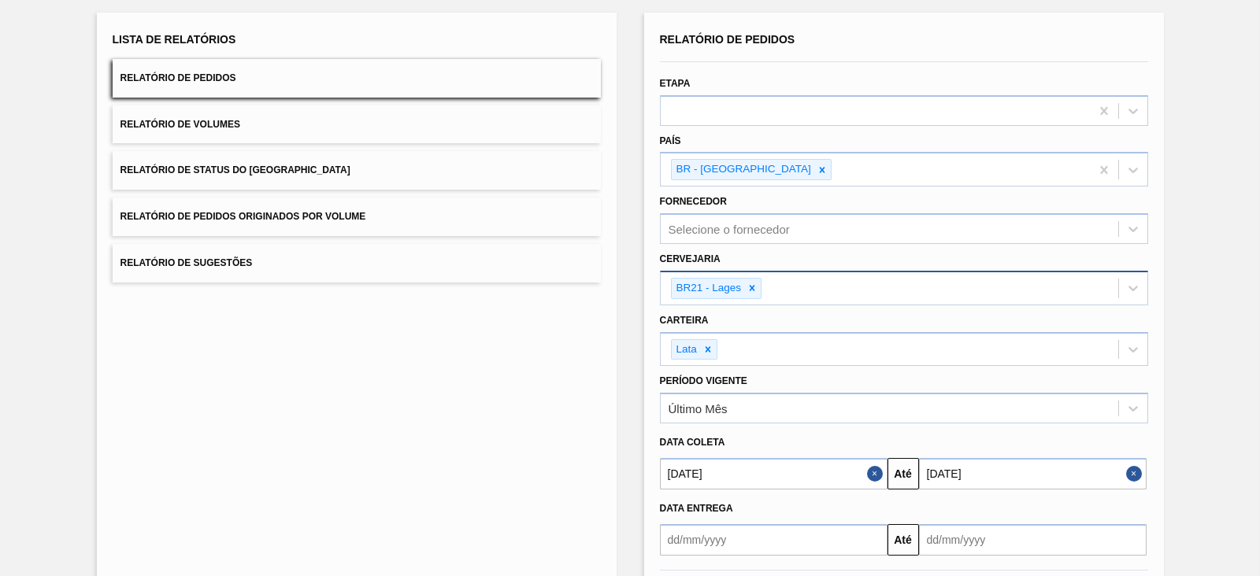
scroll to position [63, 0]
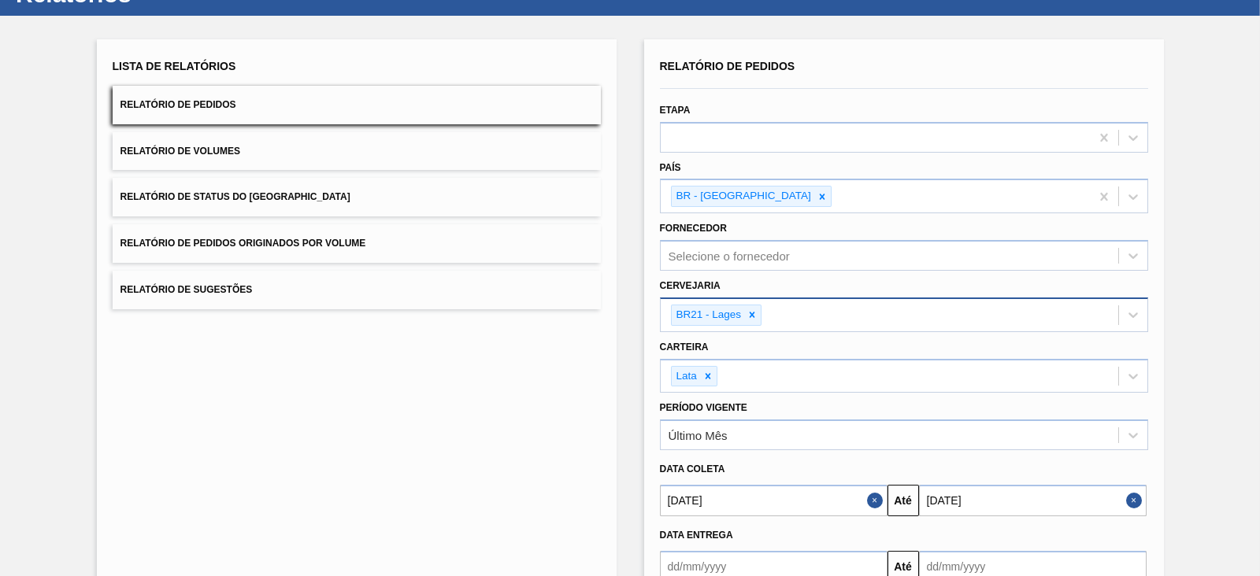
click at [797, 316] on div "BR21 - Lages" at bounding box center [889, 315] width 457 height 32
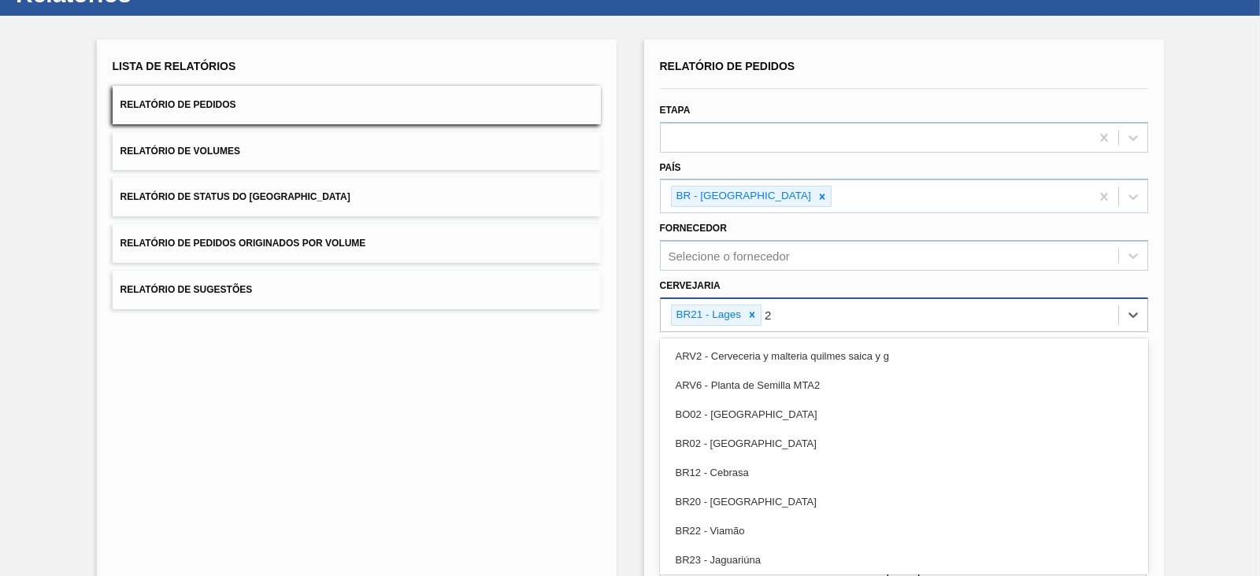
type input "22"
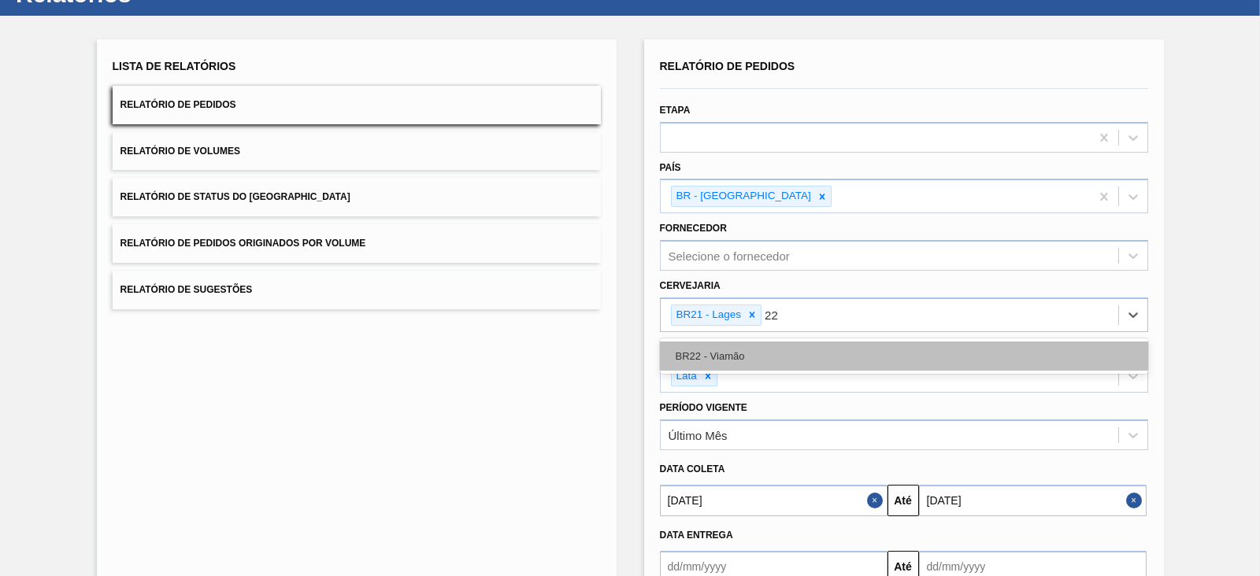
click at [763, 350] on div "BR22 - Viamão" at bounding box center [904, 356] width 488 height 29
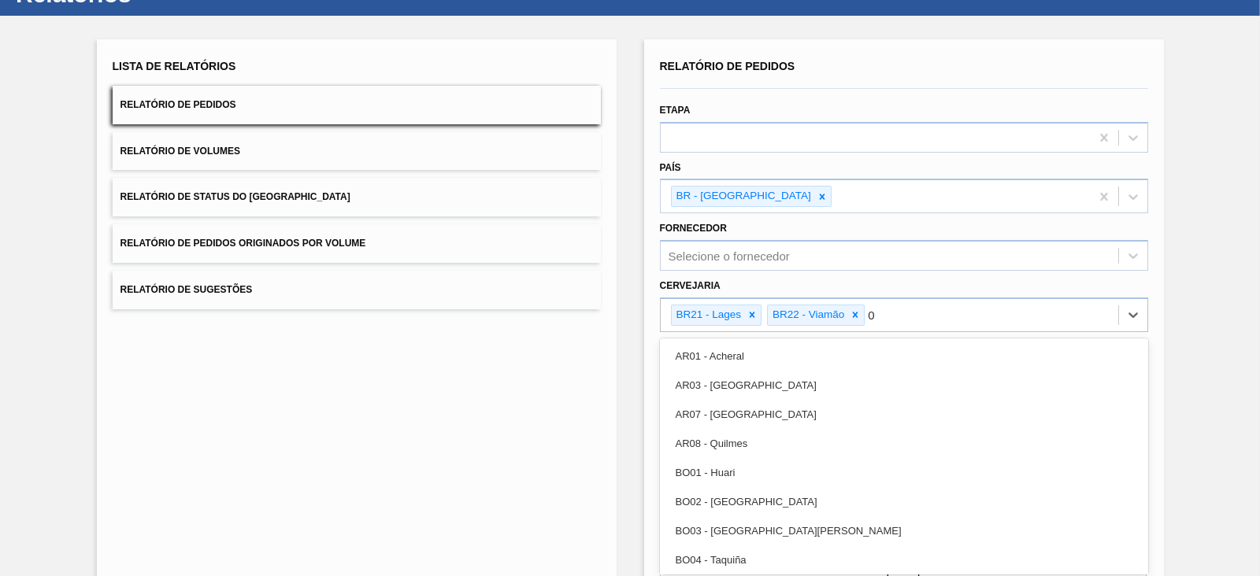
type input "09"
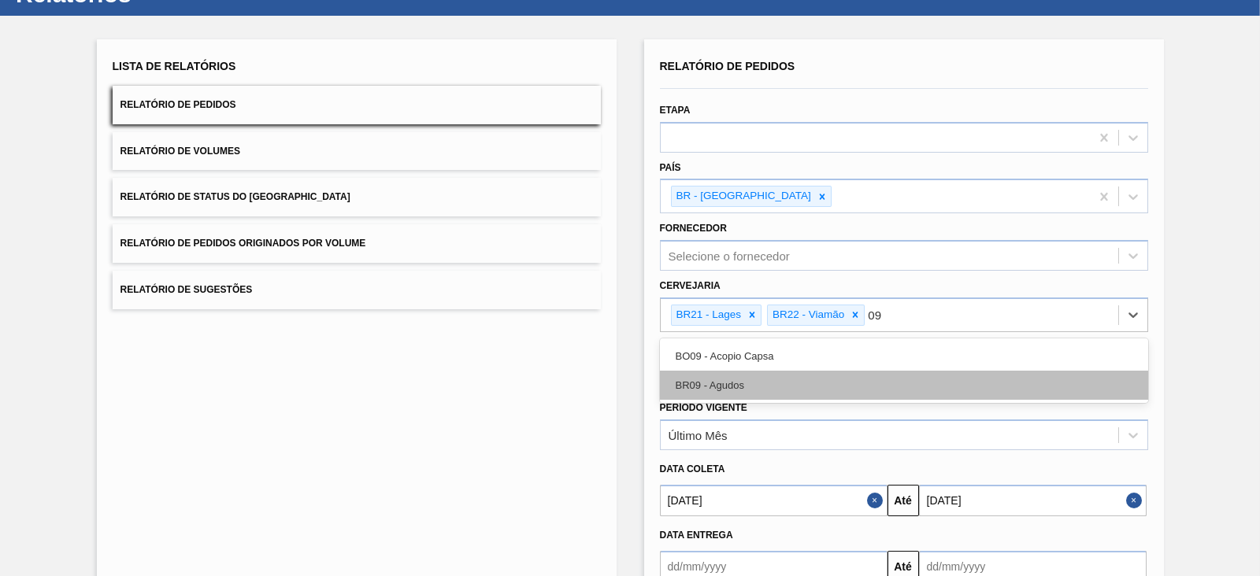
click at [763, 379] on div "BR09 - Agudos" at bounding box center [904, 385] width 488 height 29
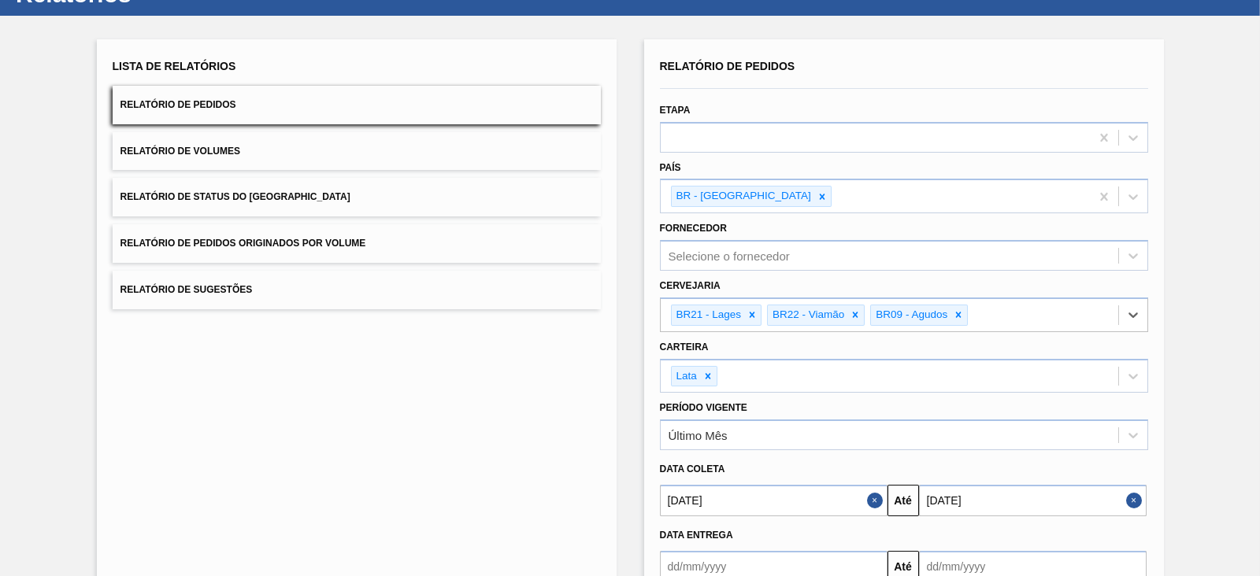
click at [875, 502] on button "Close" at bounding box center [877, 500] width 20 height 31
click at [1130, 495] on button "Close" at bounding box center [1136, 500] width 20 height 31
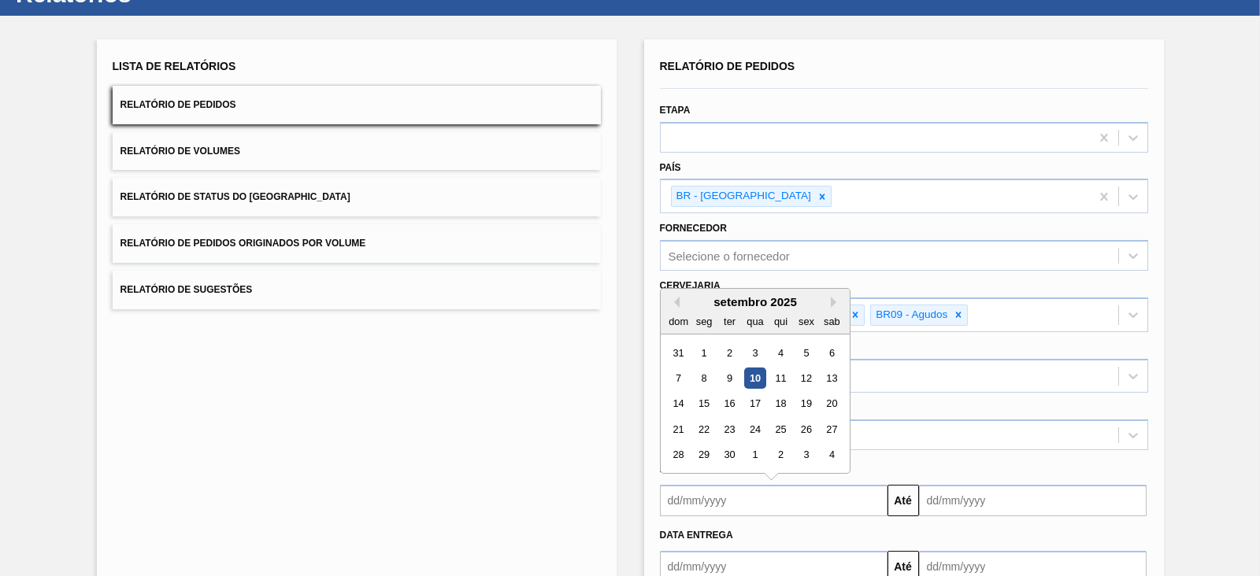
click at [795, 493] on input "text" at bounding box center [774, 500] width 228 height 31
click at [731, 376] on div "9" at bounding box center [728, 378] width 21 height 21
type input "[DATE]"
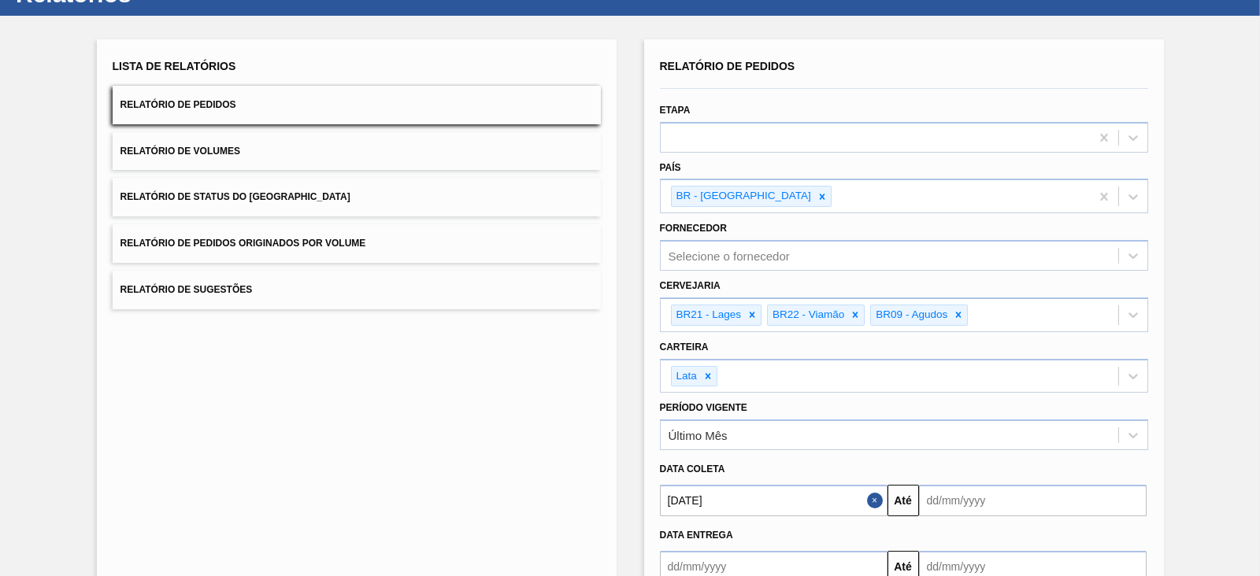
click at [946, 492] on input "text" at bounding box center [1033, 500] width 228 height 31
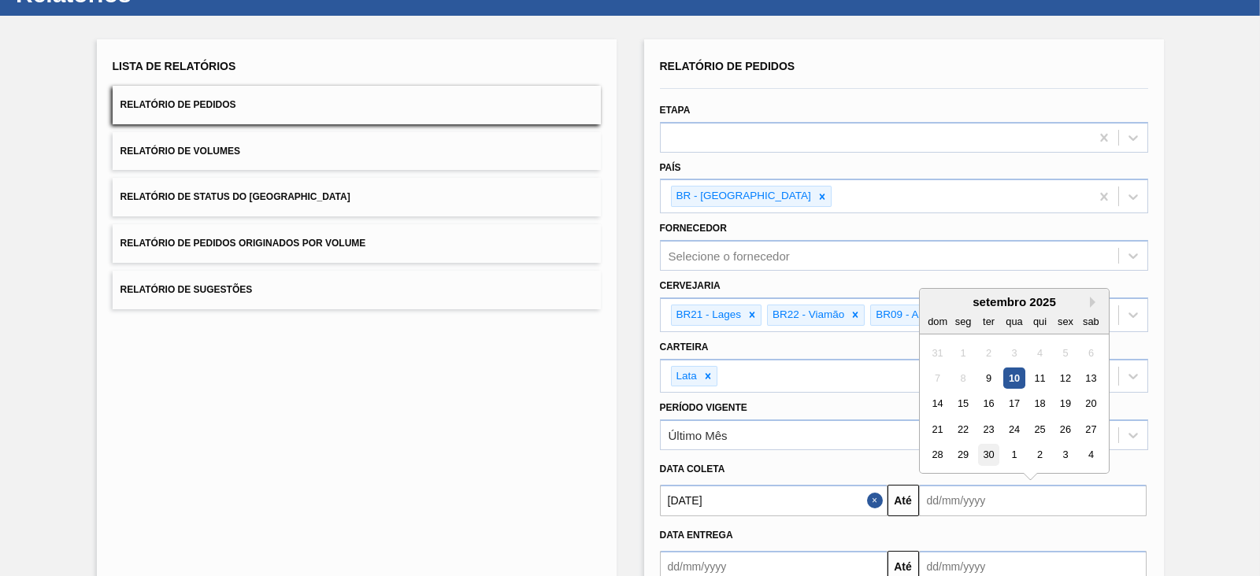
click at [992, 449] on div "30" at bounding box center [987, 455] width 21 height 21
type input "[DATE]"
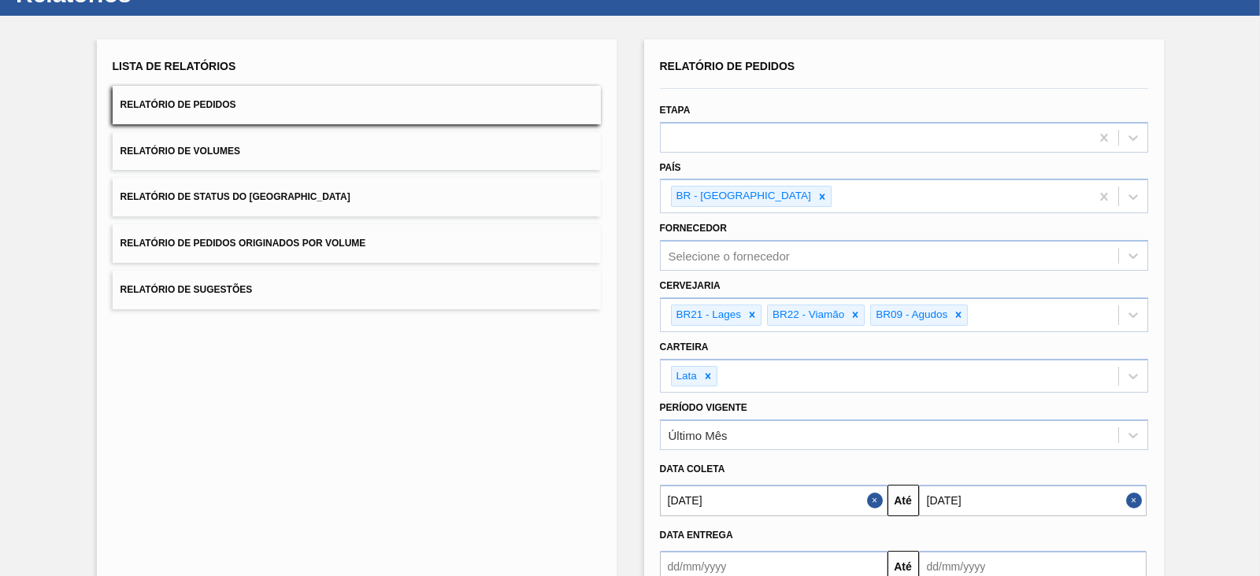
scroll to position [161, 0]
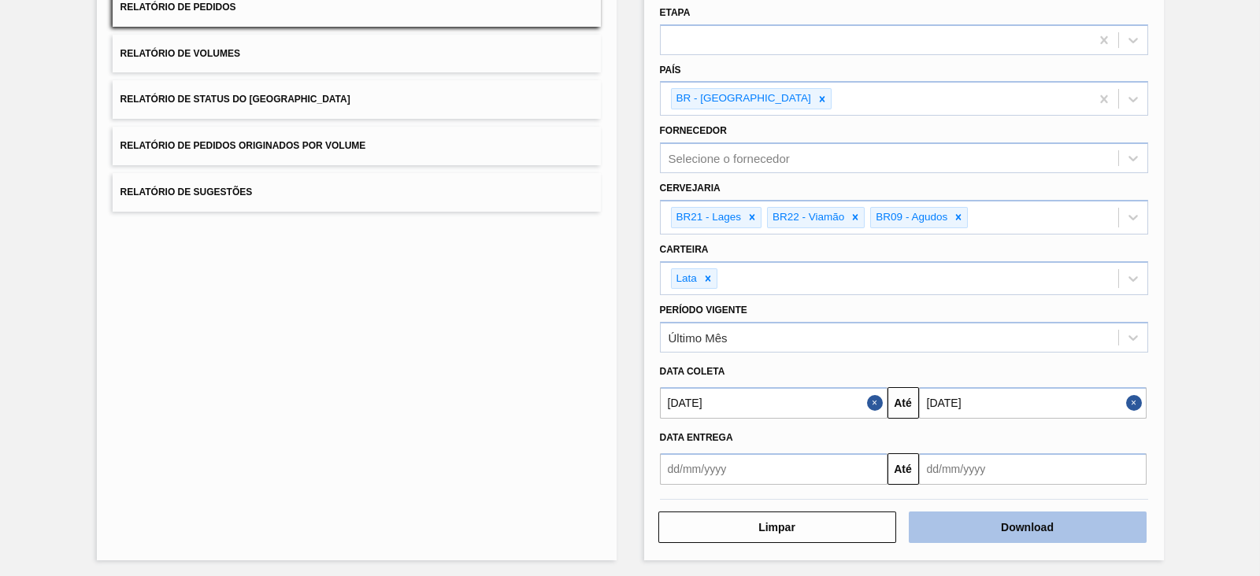
click at [1059, 519] on button "Download" at bounding box center [1028, 527] width 238 height 31
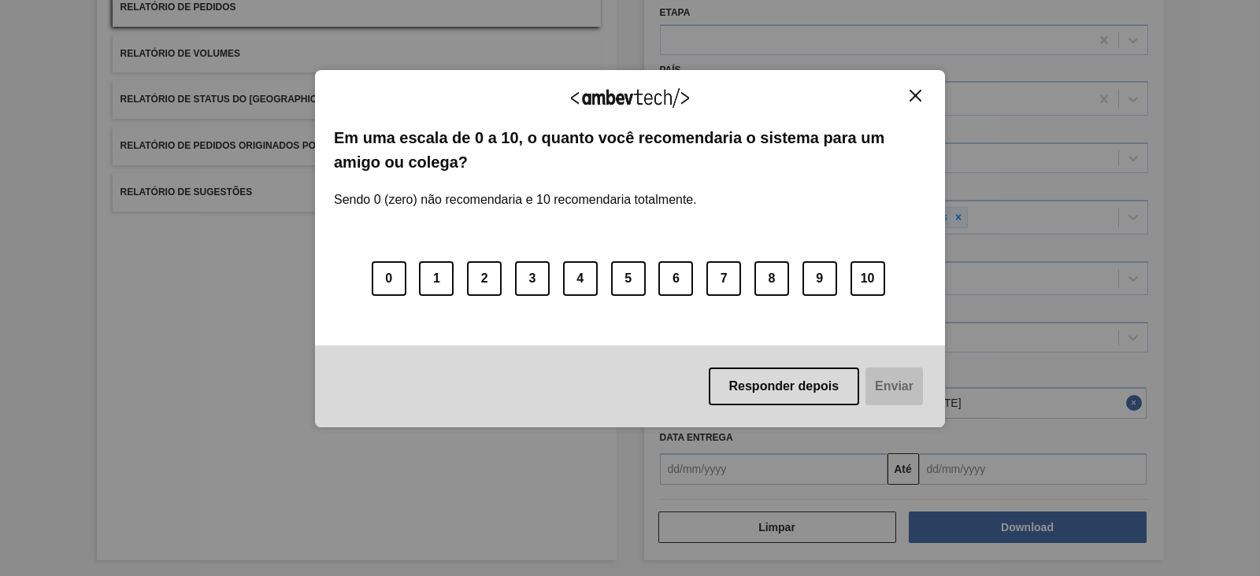
click at [912, 100] on button "Close" at bounding box center [915, 95] width 21 height 13
click at [916, 96] on img "Close" at bounding box center [915, 96] width 12 height 12
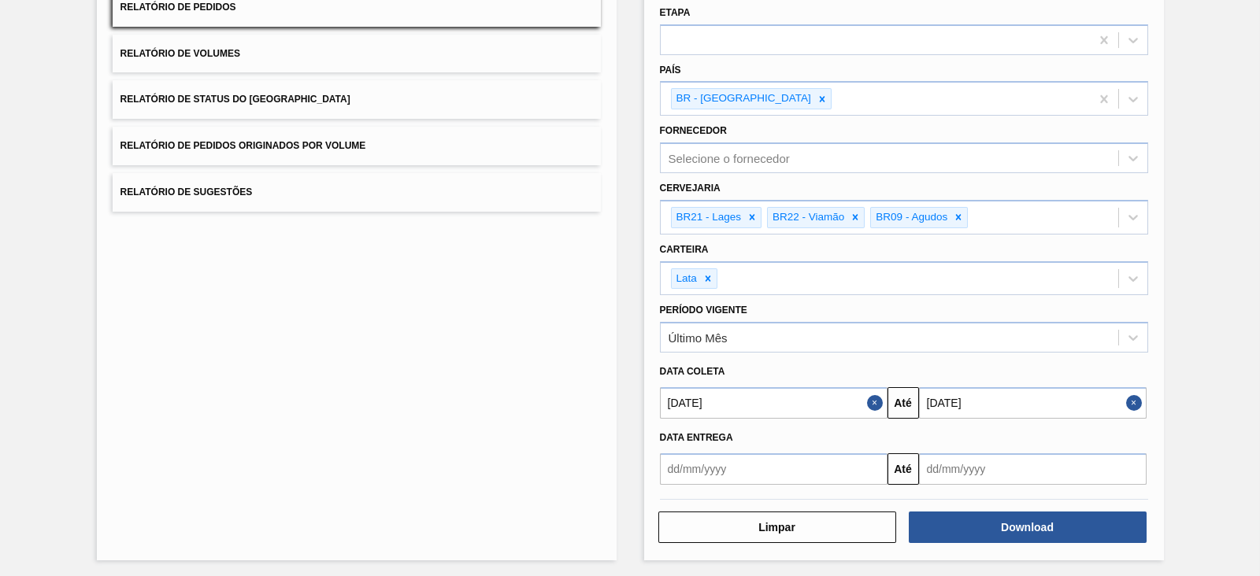
click at [413, 61] on button "Relatório de Volumes" at bounding box center [357, 54] width 488 height 39
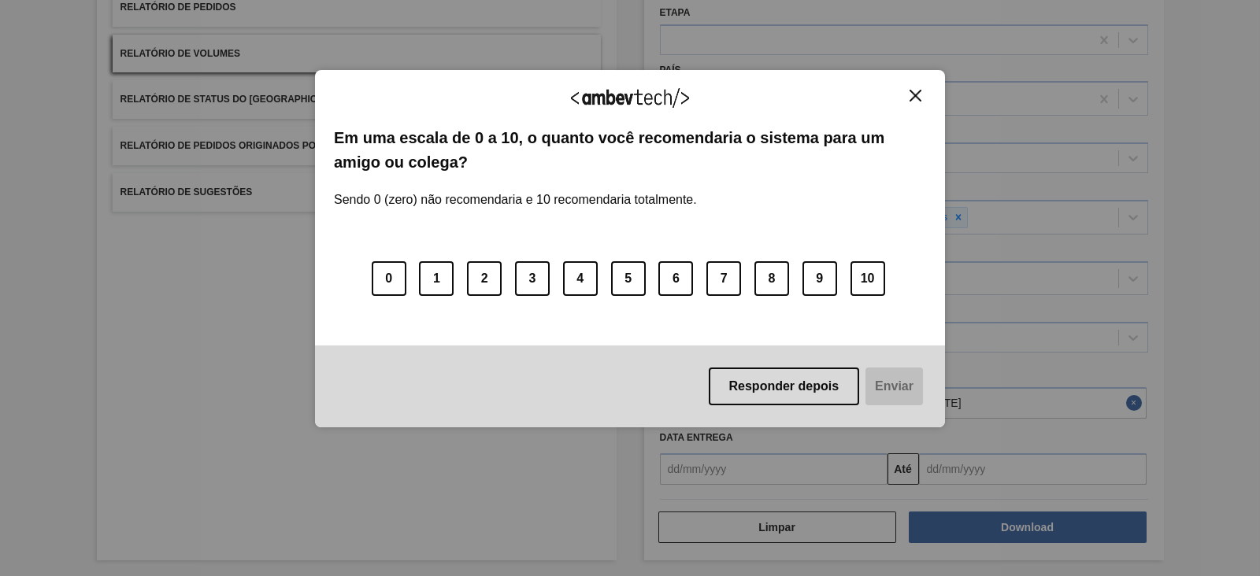
click at [910, 98] on img "Close" at bounding box center [915, 96] width 12 height 12
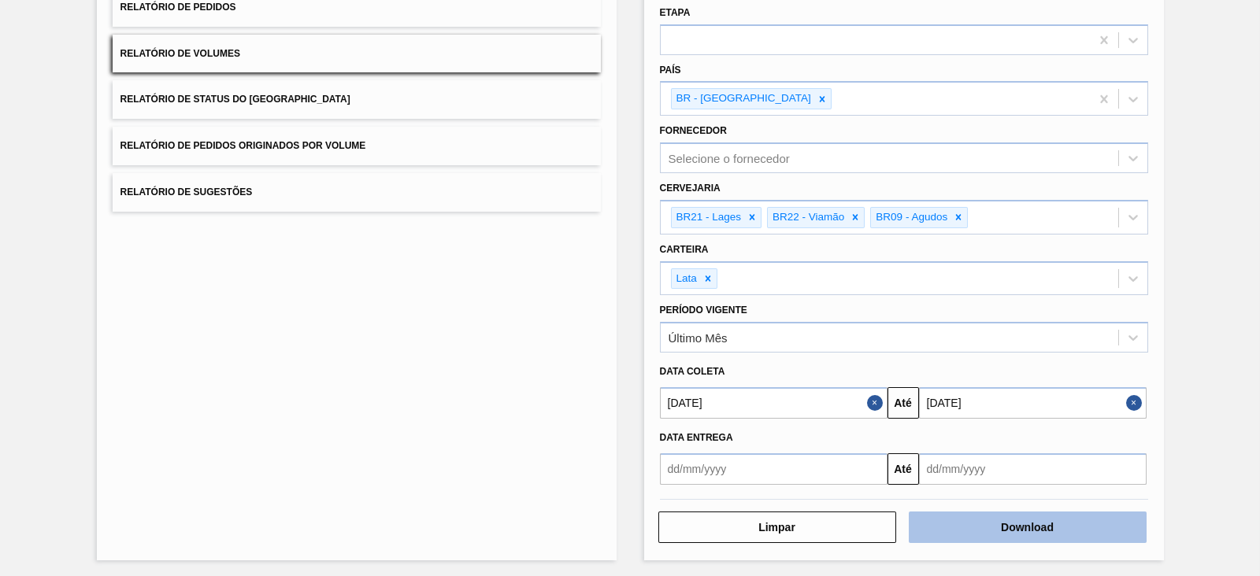
click at [1001, 524] on button "Download" at bounding box center [1028, 527] width 238 height 31
